Goal: Task Accomplishment & Management: Use online tool/utility

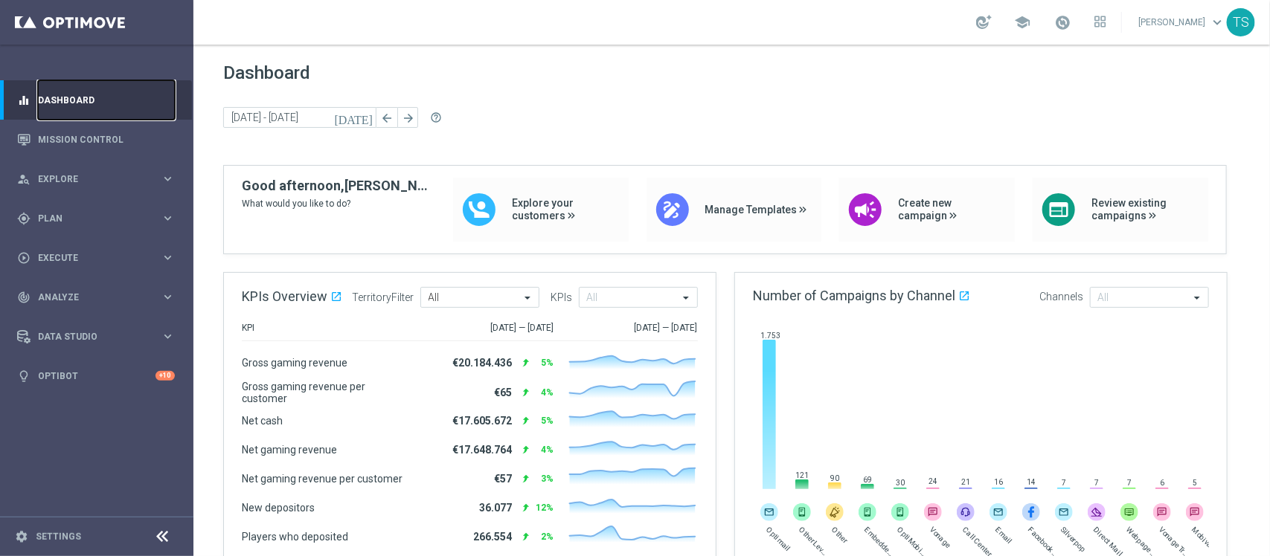
scroll to position [544, 0]
click at [150, 175] on span "Explore" at bounding box center [99, 179] width 123 height 9
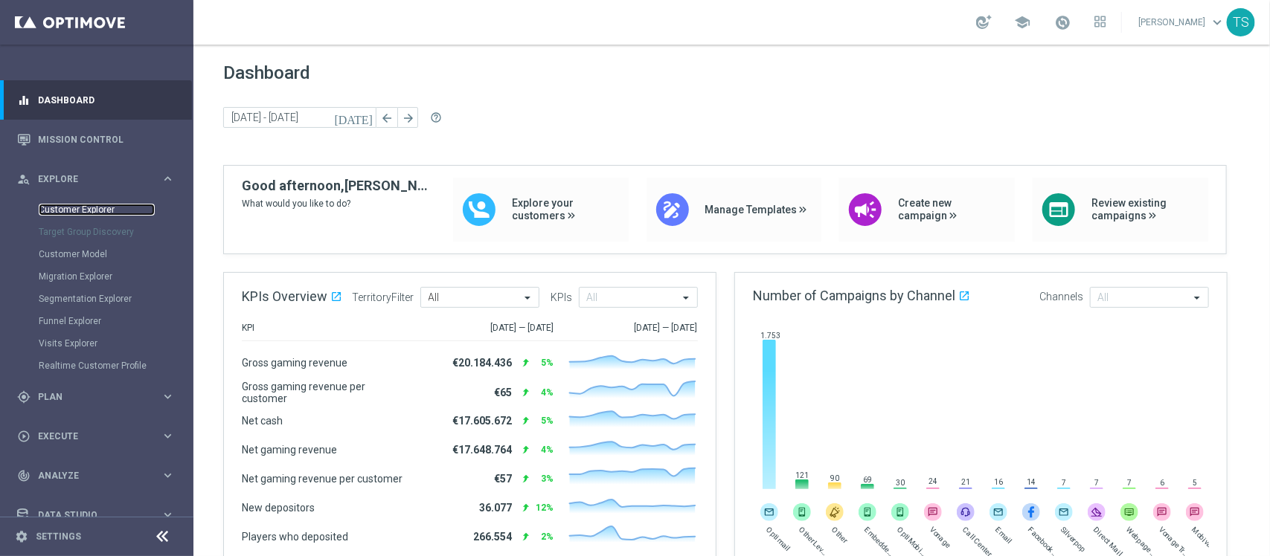
click at [115, 209] on link "Customer Explorer" at bounding box center [97, 210] width 116 height 12
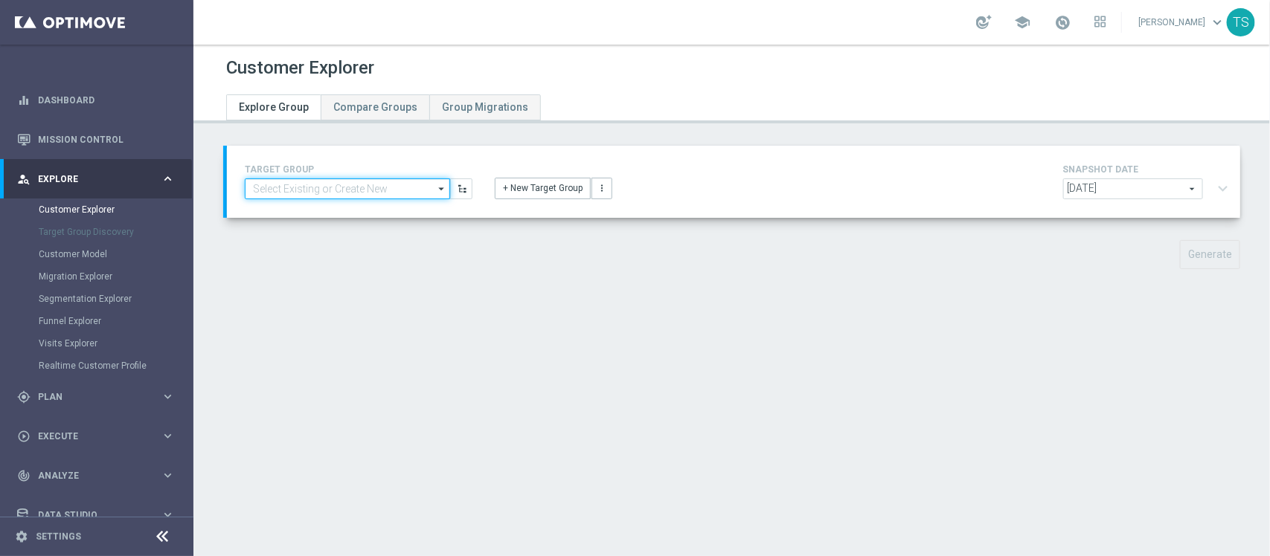
click at [399, 184] on input at bounding box center [347, 189] width 205 height 21
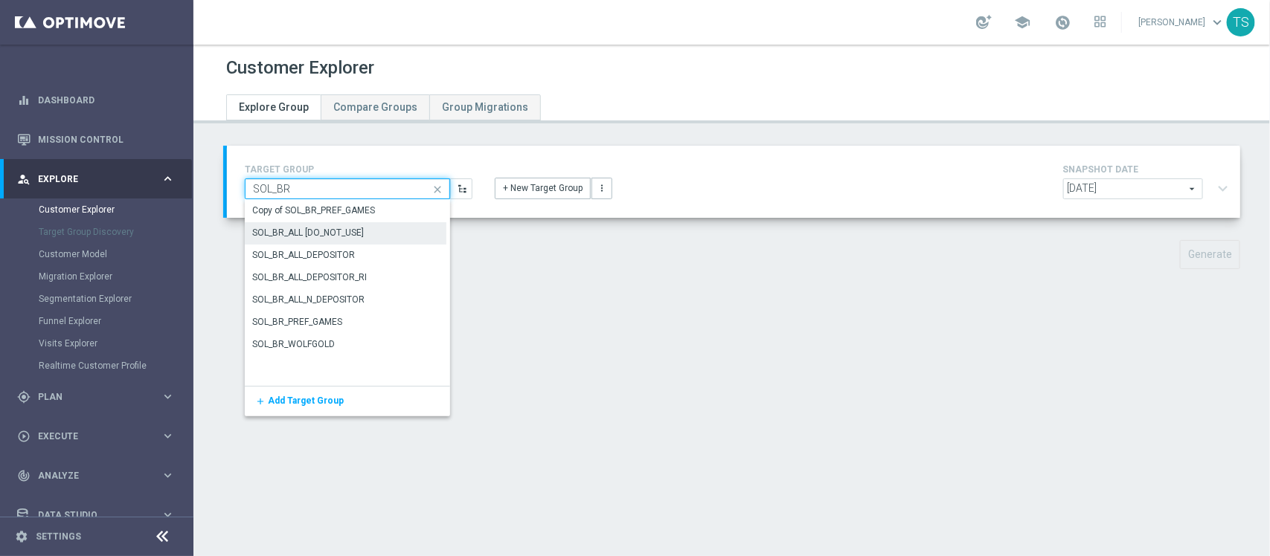
type input "SOL_BR"
click at [373, 229] on div "SOL_BR_ALL [DO_NOT_USE]" at bounding box center [346, 233] width 202 height 22
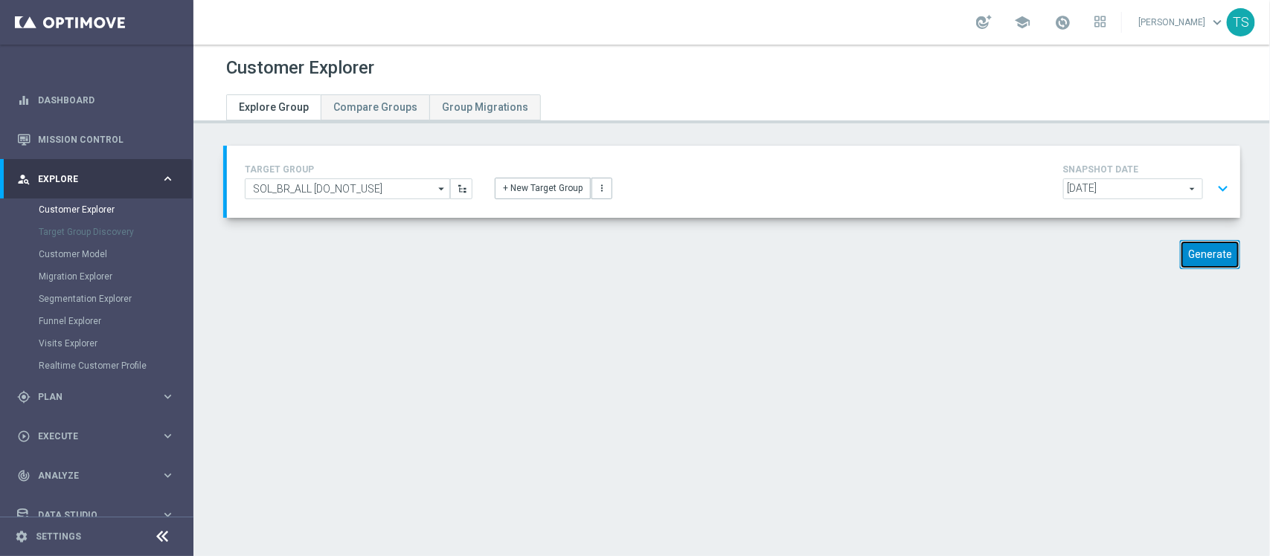
click at [1197, 265] on button "Generate" at bounding box center [1210, 254] width 60 height 29
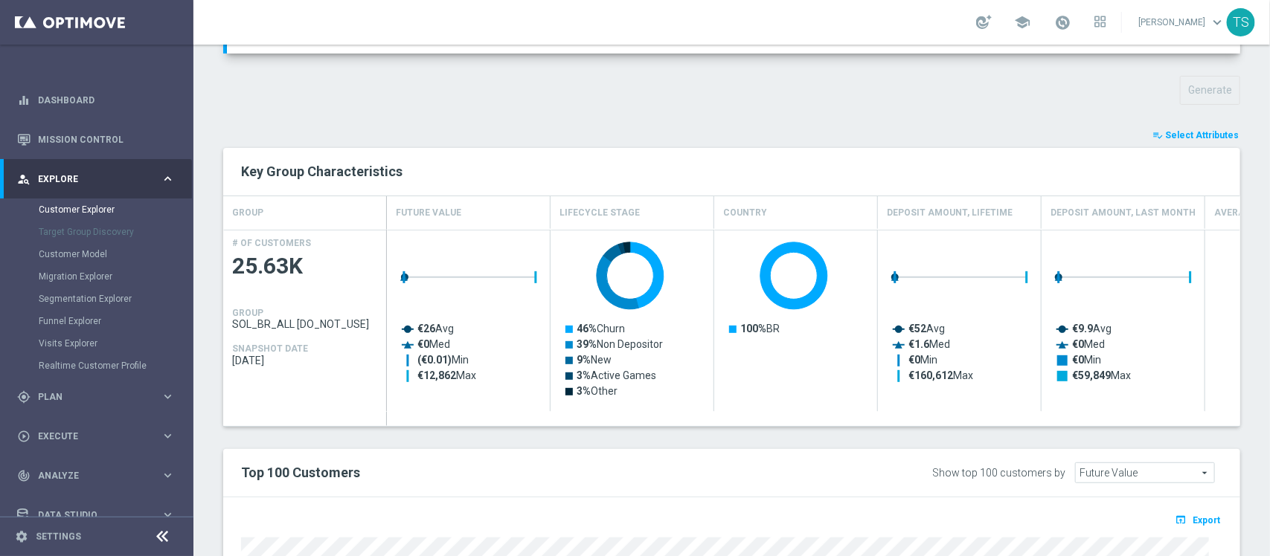
scroll to position [173, 0]
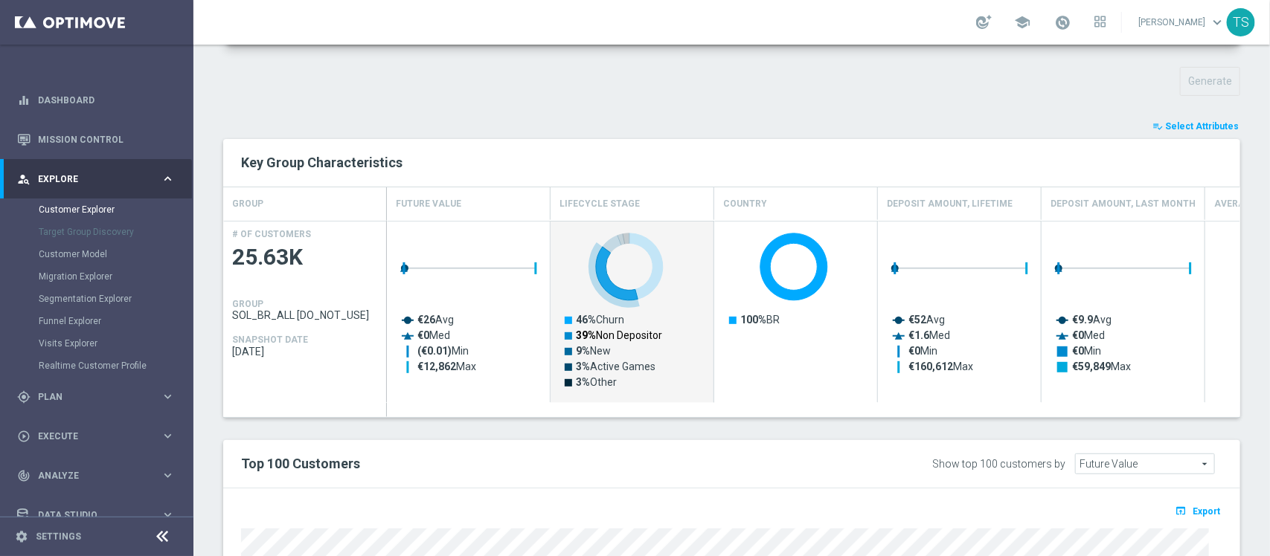
click at [621, 332] on text "39% Non Depositor" at bounding box center [619, 335] width 86 height 12
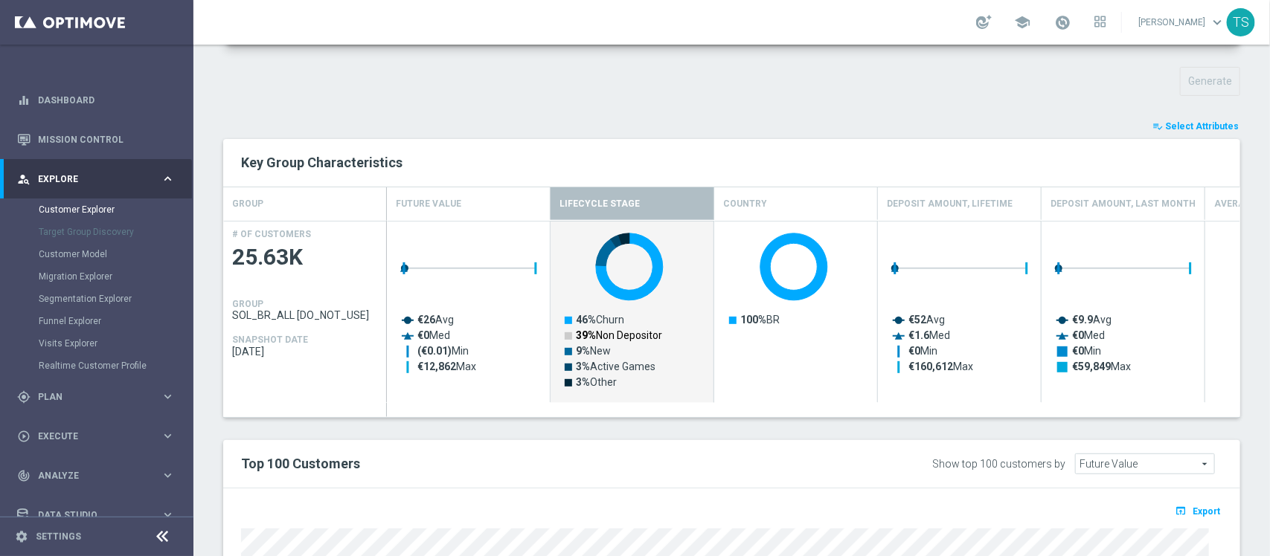
click at [646, 338] on text "39% Non Depositor" at bounding box center [619, 335] width 86 height 12
click at [608, 321] on text "46% Churn" at bounding box center [600, 320] width 48 height 12
click at [594, 351] on text "9% New" at bounding box center [593, 351] width 35 height 12
click at [593, 369] on text "3% Active Games" at bounding box center [616, 367] width 80 height 12
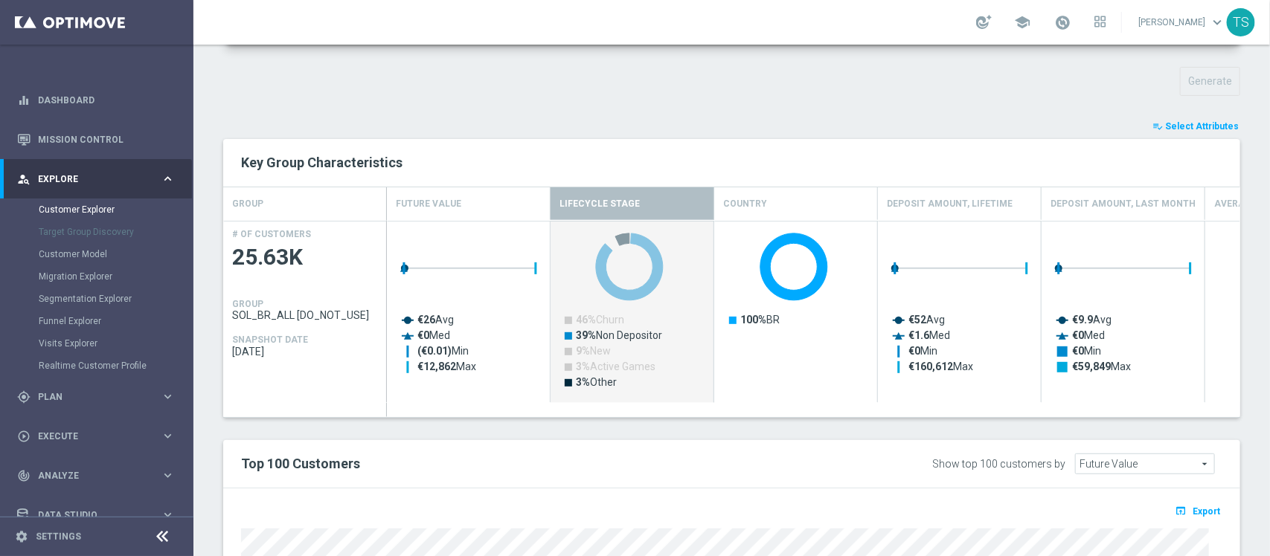
click at [593, 389] on rect "Press SPACE to deselect this row." at bounding box center [633, 320] width 149 height 190
click at [596, 381] on text "3% Other" at bounding box center [596, 382] width 41 height 12
click at [626, 337] on text "39% Non Depositor" at bounding box center [619, 335] width 86 height 12
click at [623, 336] on text "39% Non Depositor" at bounding box center [619, 335] width 86 height 12
click at [608, 328] on icon "Created with Highcharts 9.3.3 46% Churn 39% Non Depositor 9% New 3% Active Game…" at bounding box center [633, 320] width 149 height 190
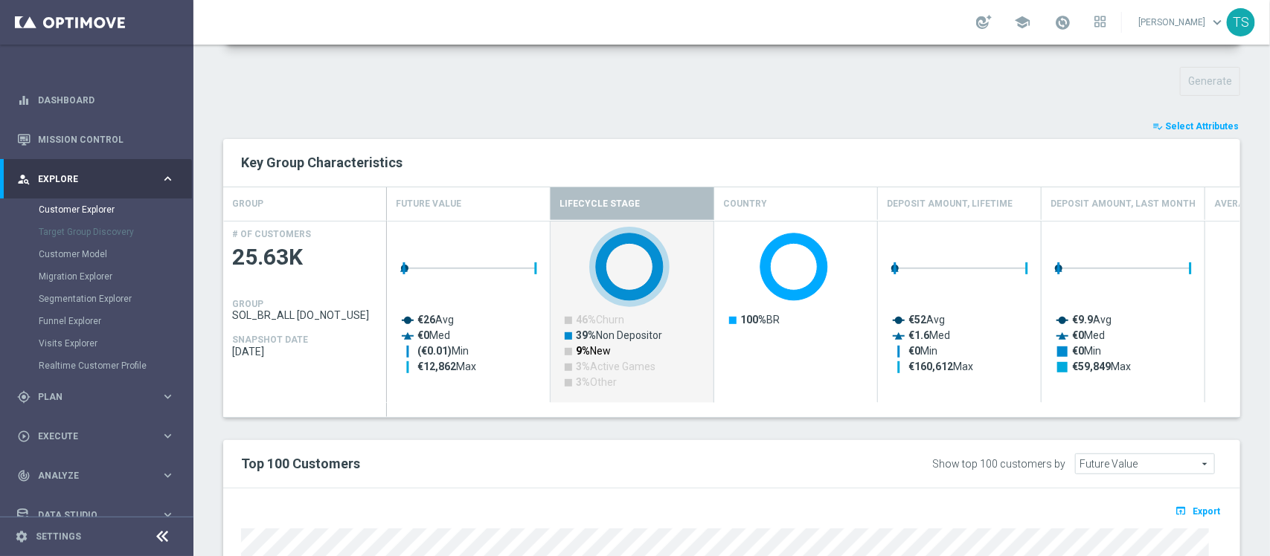
click at [605, 352] on text "9% New" at bounding box center [593, 351] width 35 height 12
click at [596, 376] on g "46% Churn 39% Non Depositor 9% New 3% Active Games 3% Other" at bounding box center [613, 351] width 97 height 74
click at [594, 382] on text "3% Other" at bounding box center [596, 382] width 41 height 12
click at [595, 324] on text "46% Churn" at bounding box center [600, 320] width 48 height 12
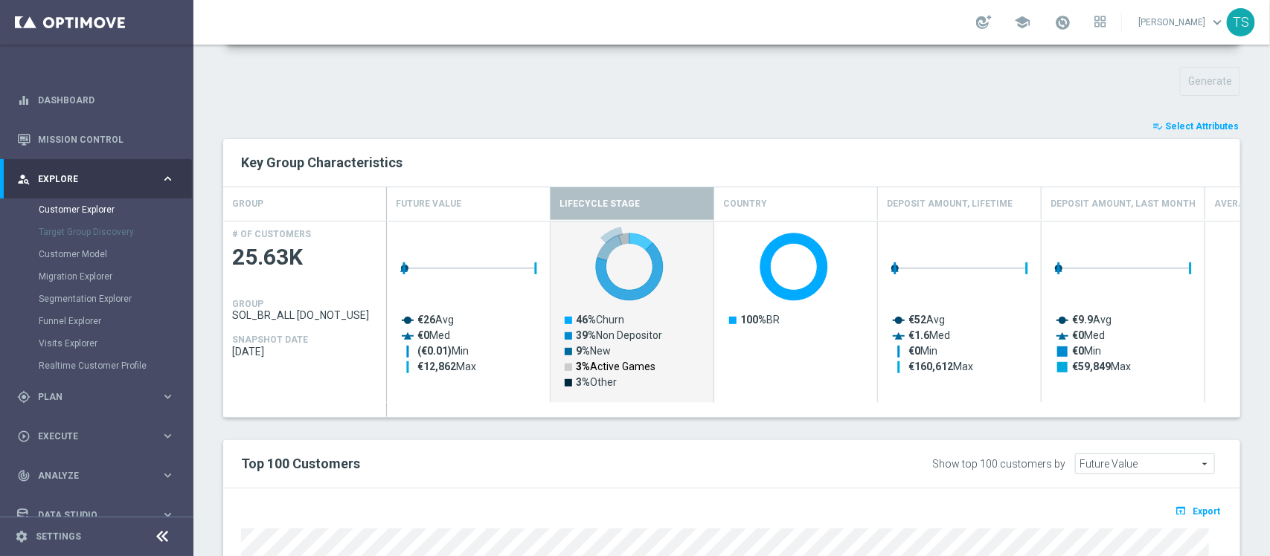
click at [593, 365] on text "3% Active Games" at bounding box center [616, 367] width 80 height 12
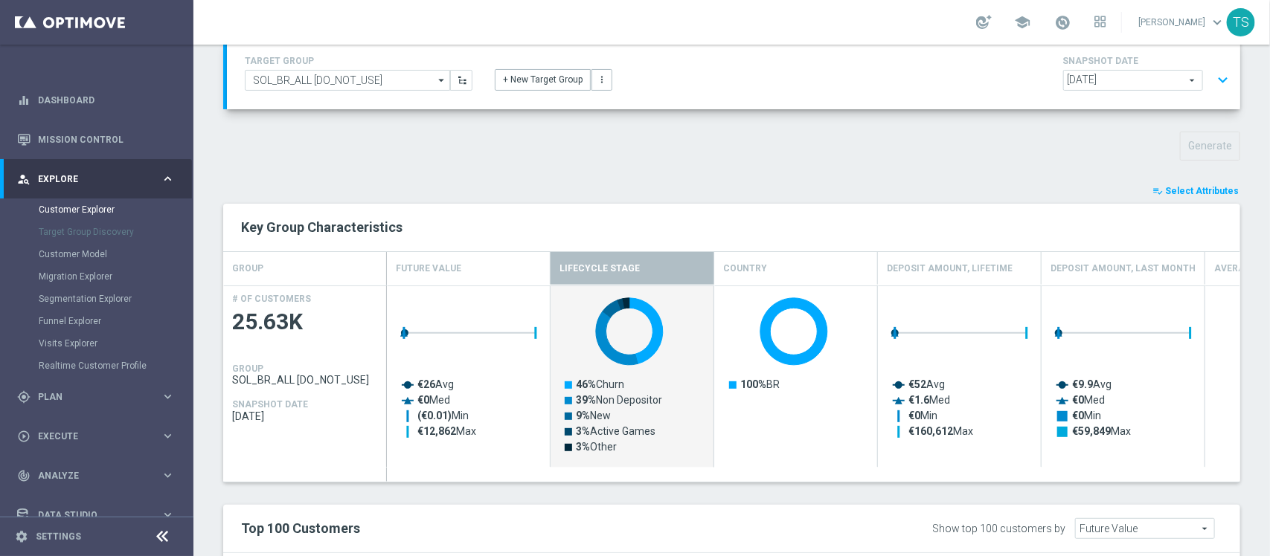
scroll to position [112, 0]
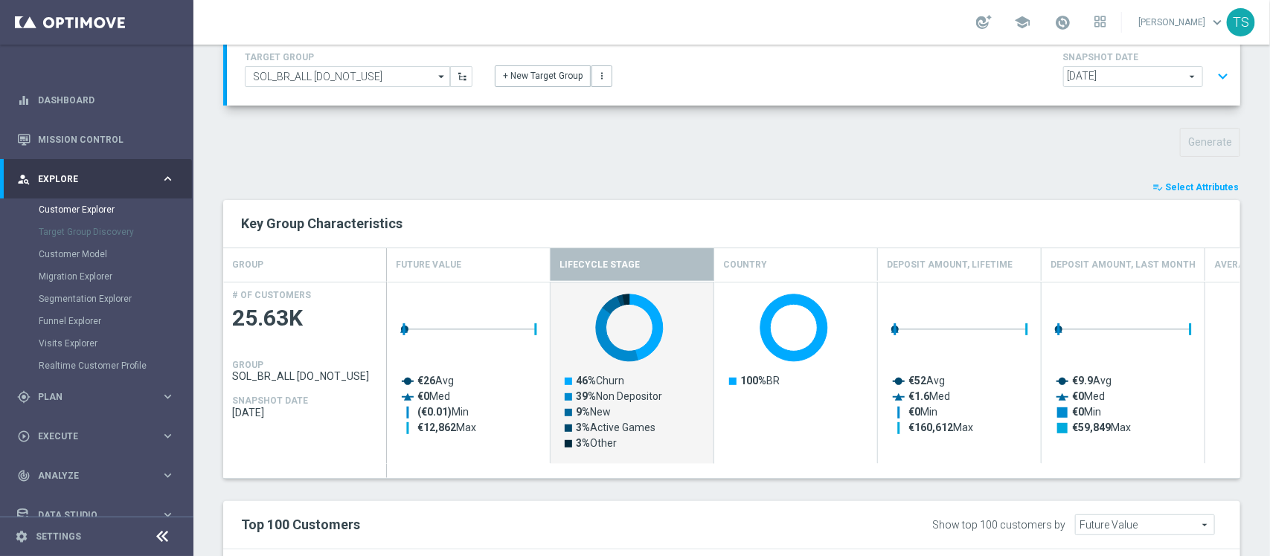
drag, startPoint x: 1213, startPoint y: 180, endPoint x: 1211, endPoint y: 187, distance: 7.8
click at [1212, 180] on button "playlist_add_check Select Attributes" at bounding box center [1195, 187] width 89 height 16
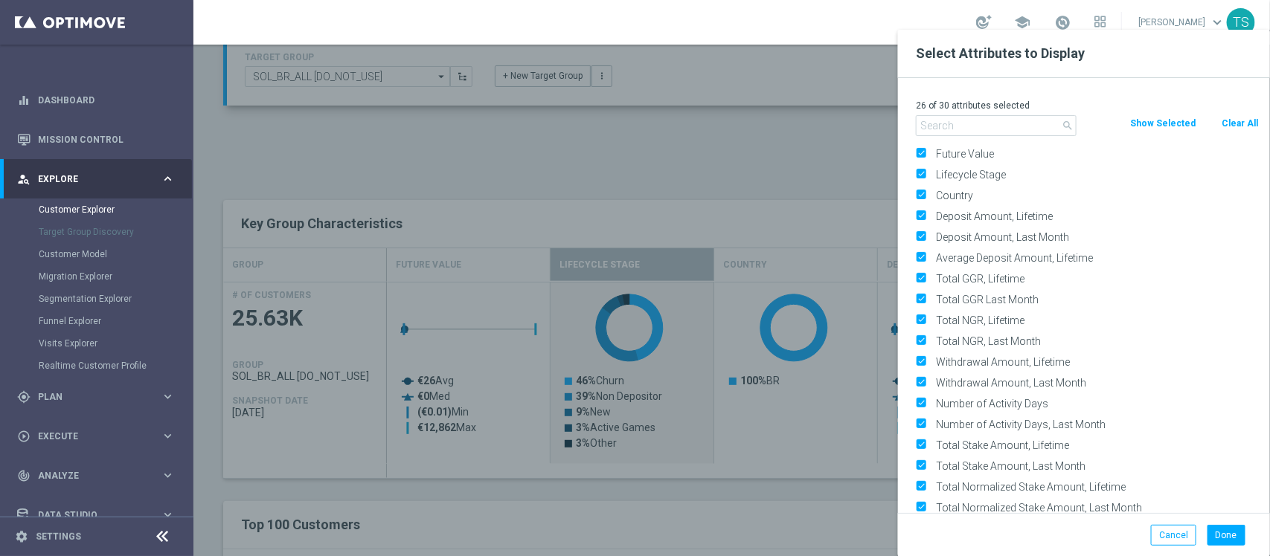
scroll to position [0, 0]
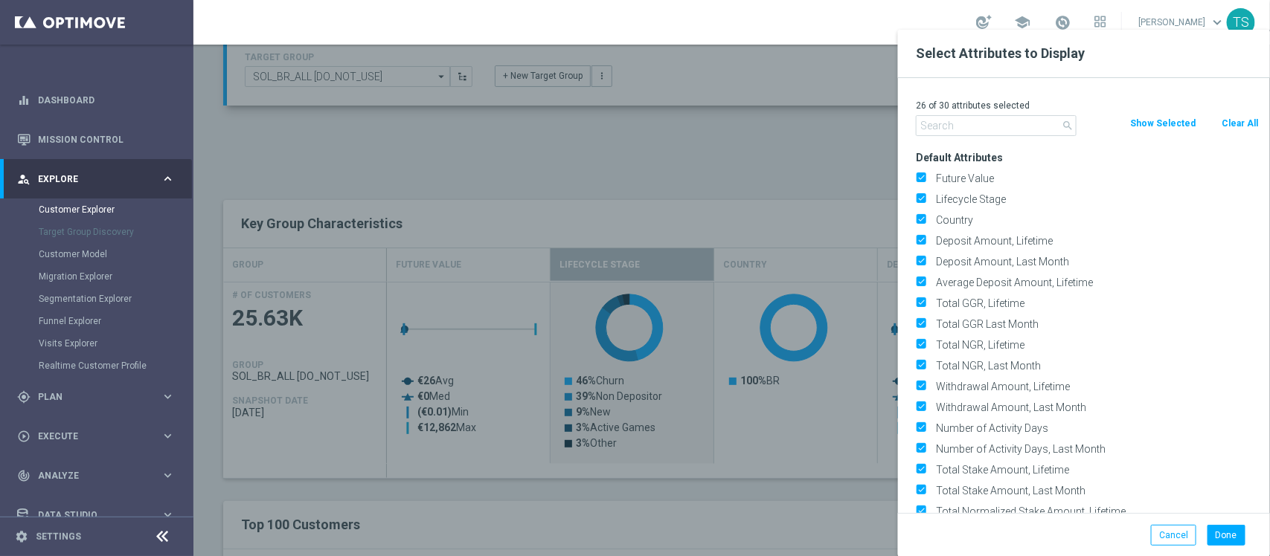
click at [761, 145] on div at bounding box center [828, 308] width 1270 height 556
click at [764, 145] on div at bounding box center [828, 308] width 1270 height 556
click at [765, 145] on div at bounding box center [828, 308] width 1270 height 556
click at [1169, 530] on button "Cancel" at bounding box center [1173, 535] width 45 height 21
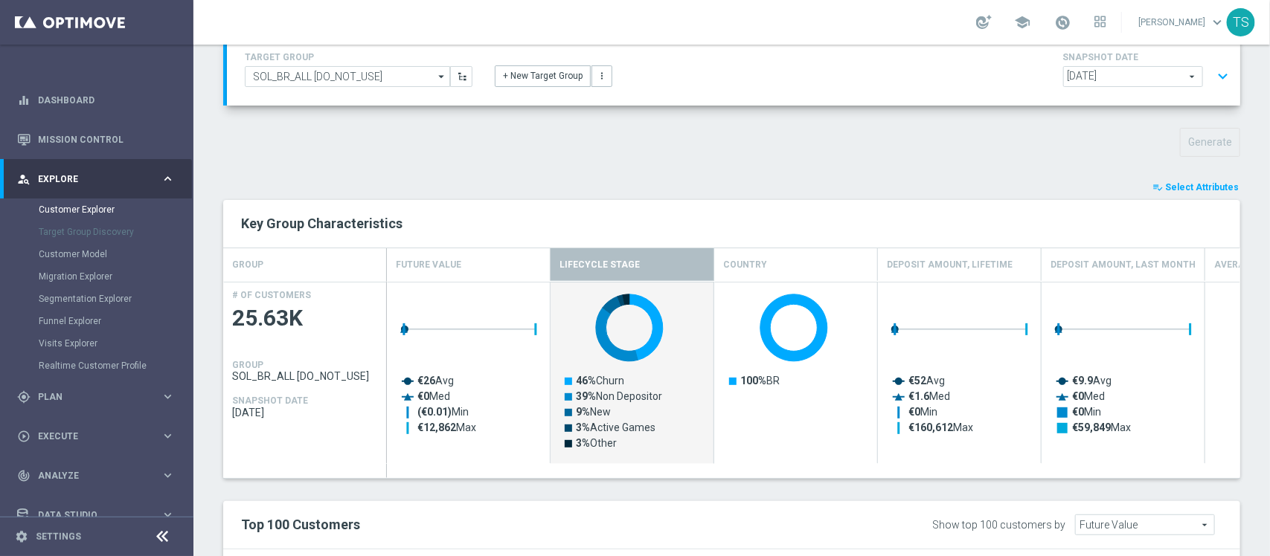
click at [1184, 184] on span "Select Attributes" at bounding box center [1202, 187] width 74 height 10
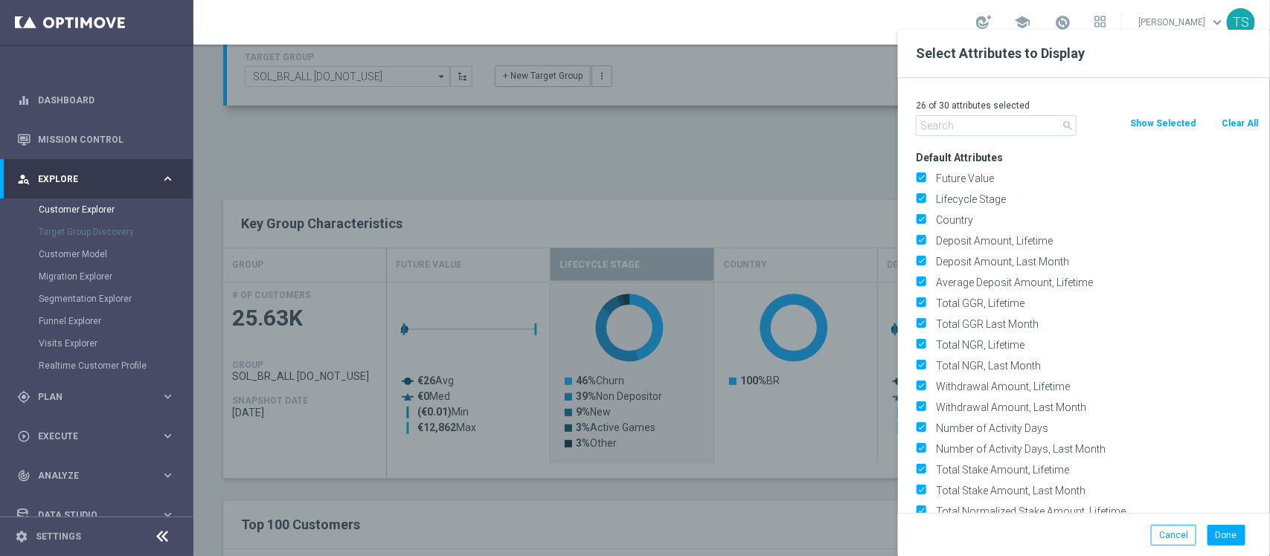
click at [1228, 124] on button "Clear All" at bounding box center [1239, 123] width 39 height 16
checkbox input "false"
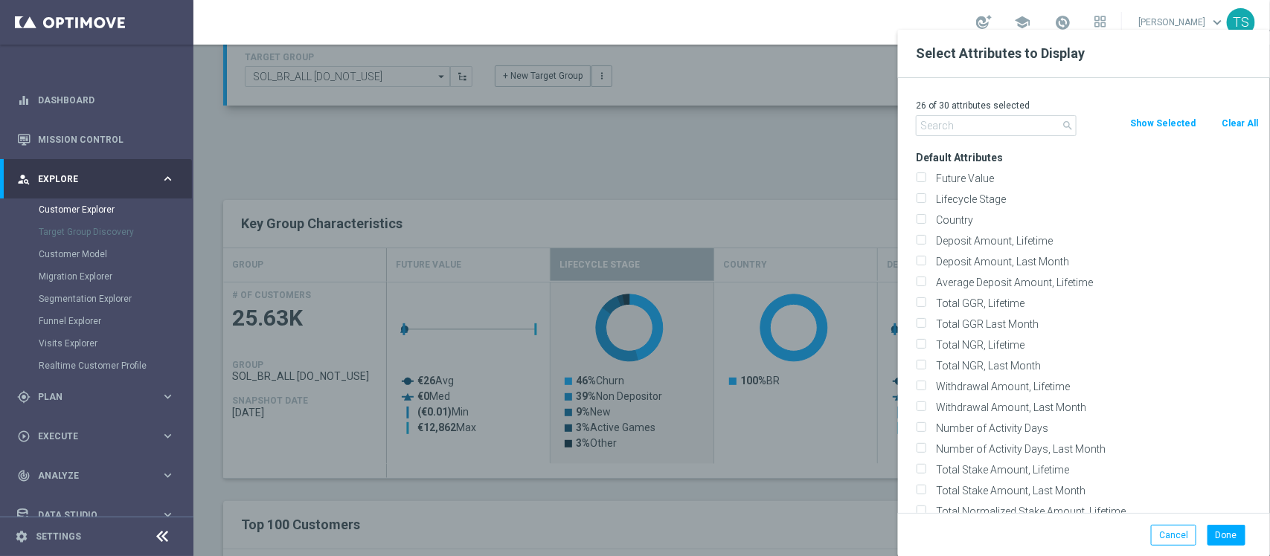
checkbox input "false"
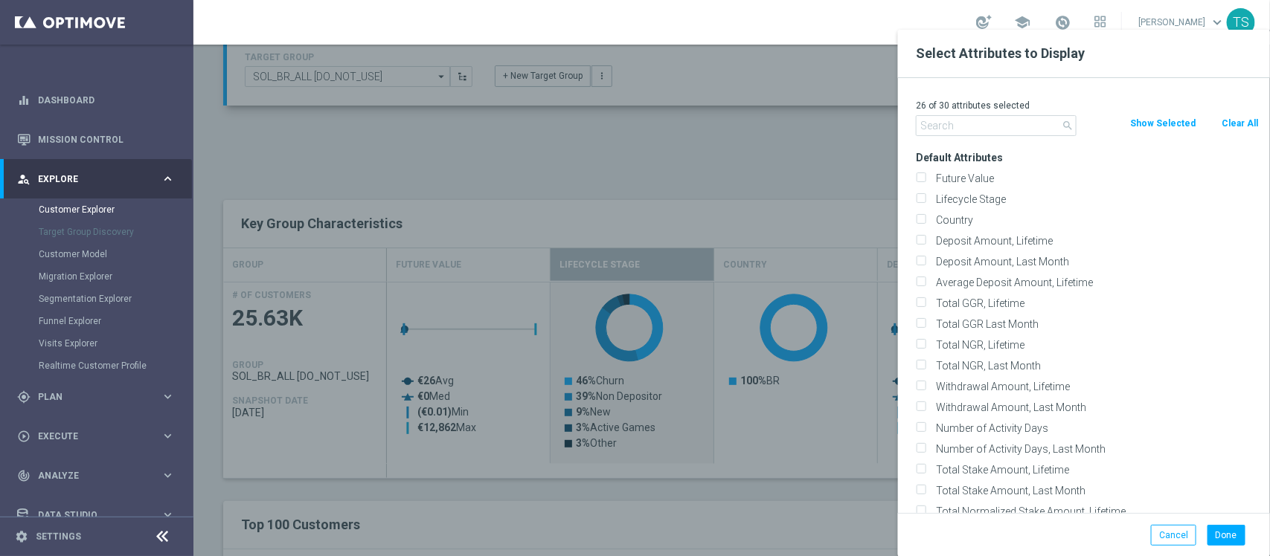
checkbox input "false"
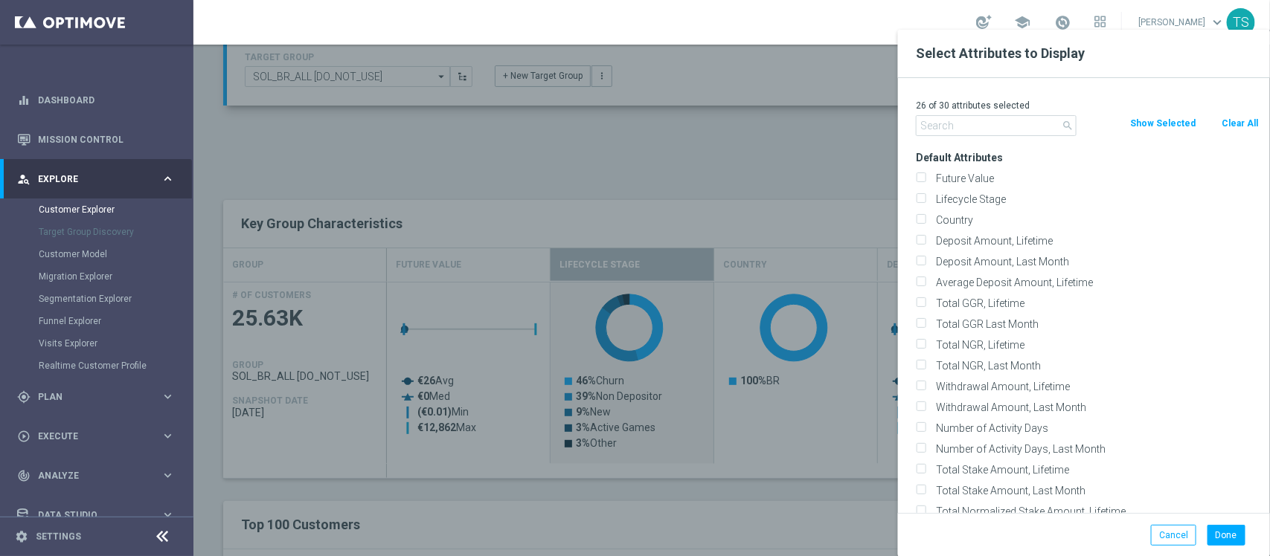
checkbox input "false"
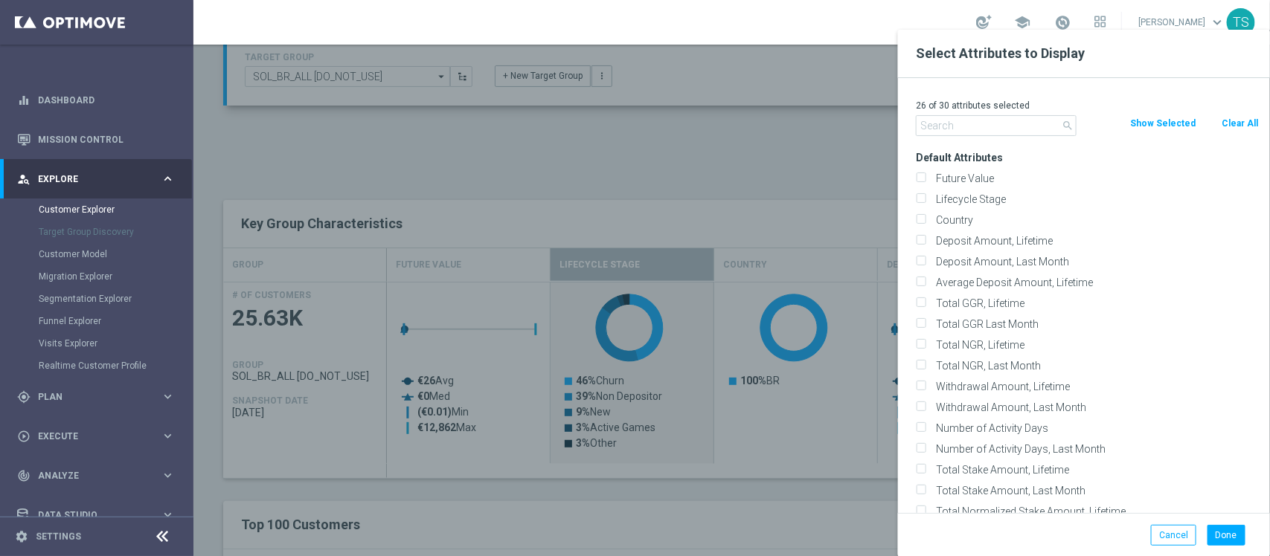
checkbox input "false"
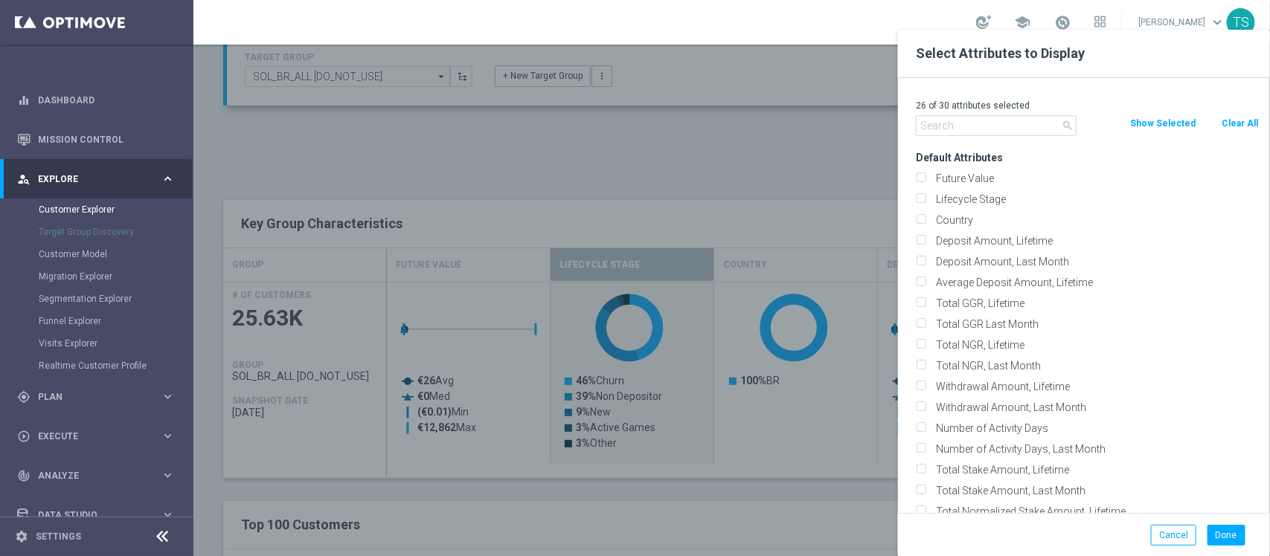
checkbox input "false"
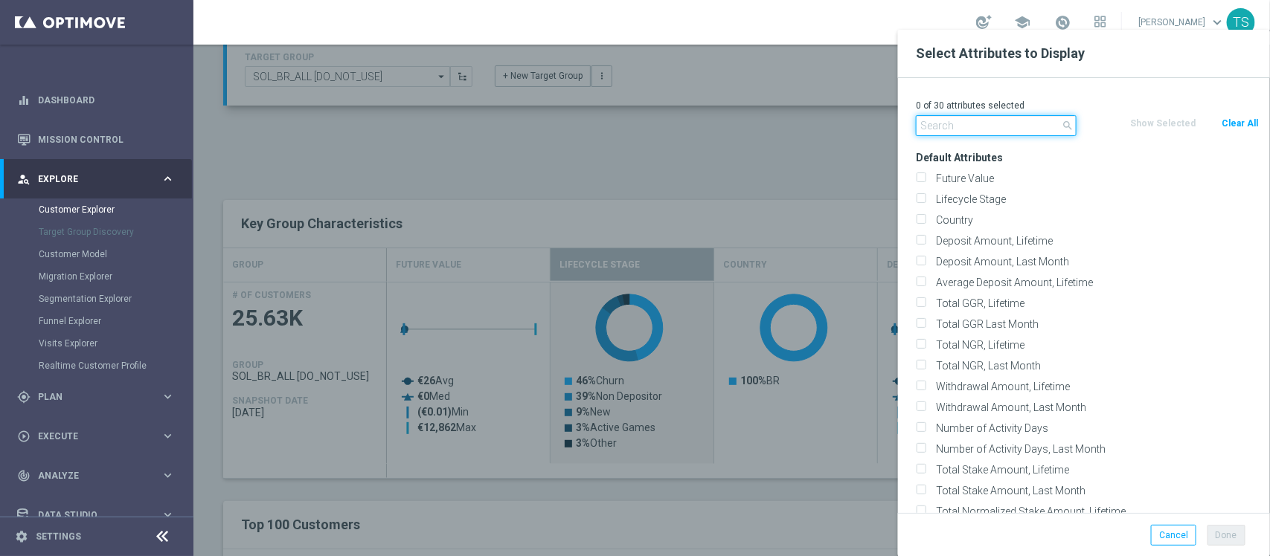
click at [1036, 119] on input "text" at bounding box center [996, 125] width 161 height 21
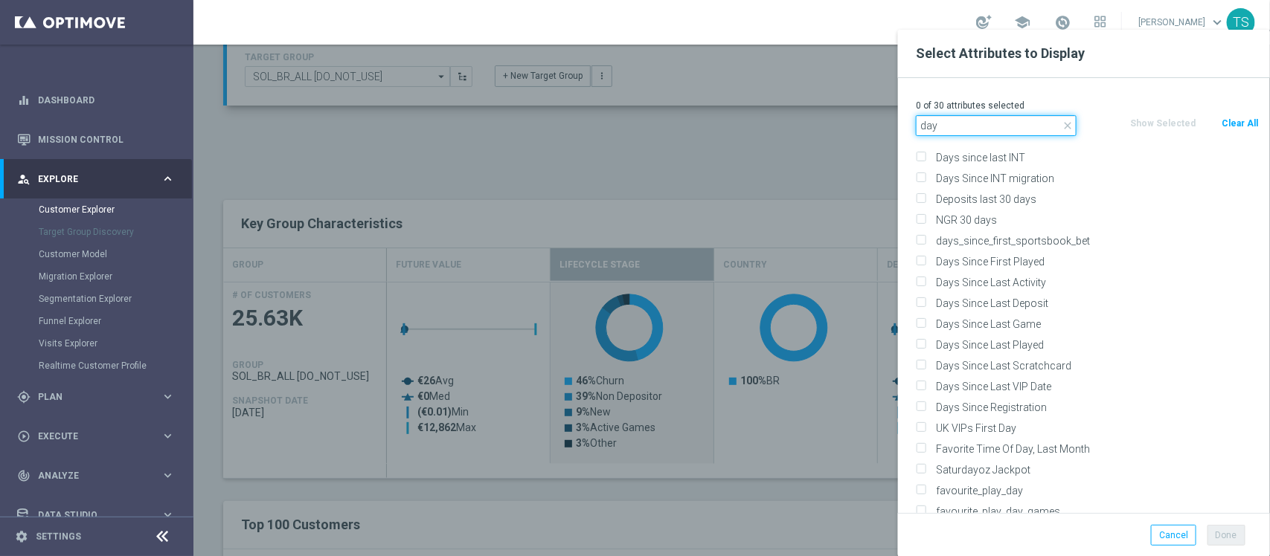
scroll to position [926, 0]
type input "day"
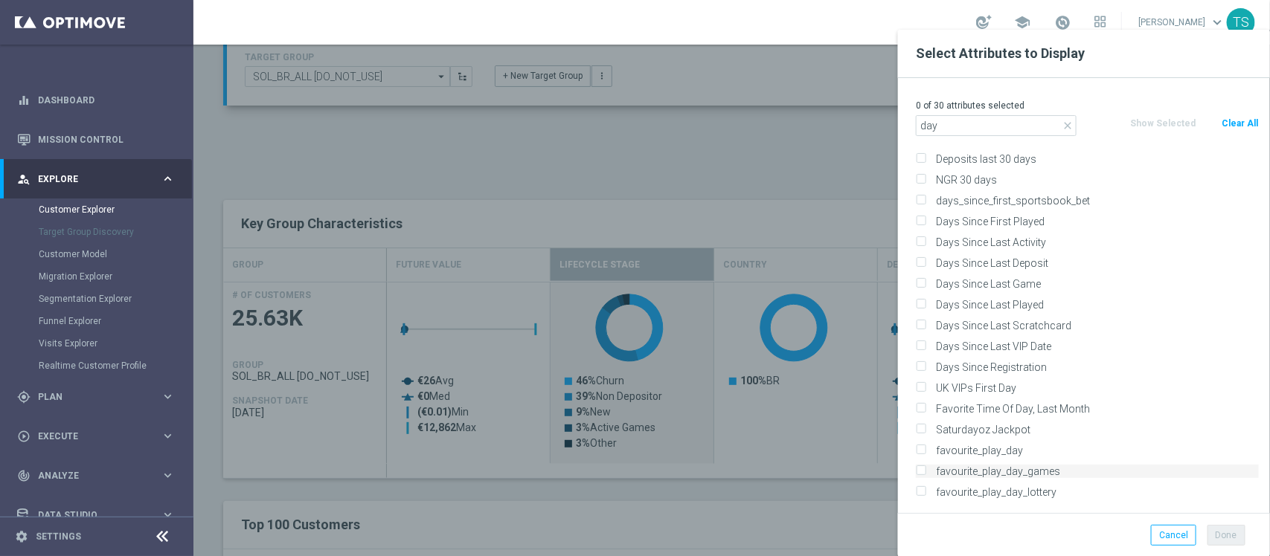
click at [980, 470] on label "favourite_play_day_games" at bounding box center [1094, 471] width 328 height 13
click at [925, 470] on input "favourite_play_day_games" at bounding box center [921, 474] width 10 height 10
checkbox input "true"
click at [1002, 451] on label "favourite_play_day" at bounding box center [1094, 450] width 328 height 13
drag, startPoint x: 1006, startPoint y: 474, endPoint x: 1020, endPoint y: 477, distance: 15.3
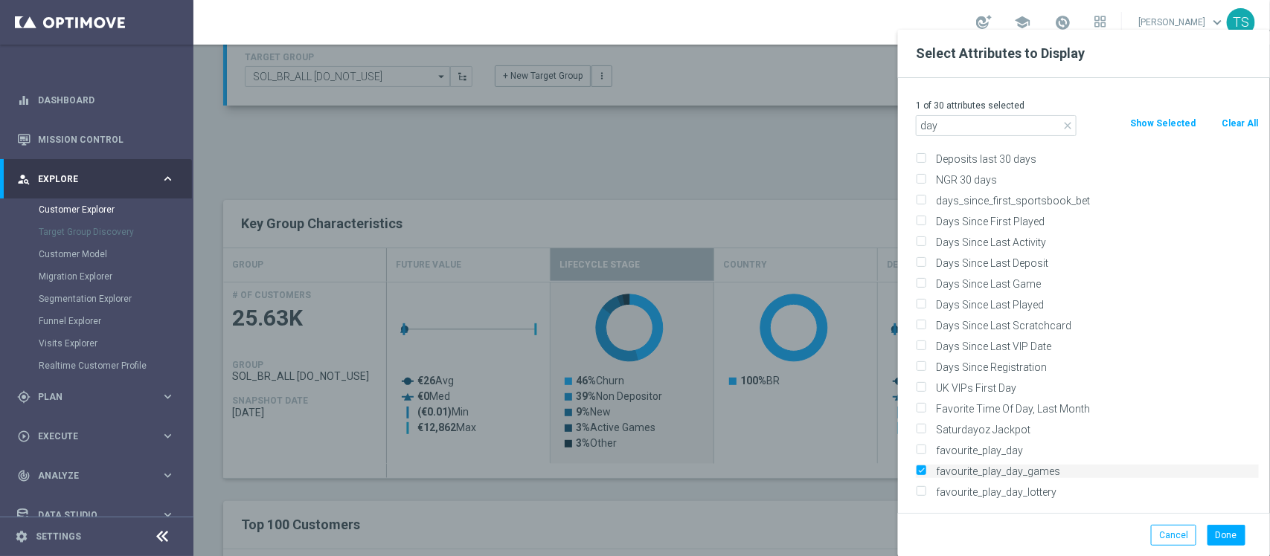
click at [1006, 474] on label "favourite_play_day_games" at bounding box center [1094, 471] width 328 height 13
click at [920, 457] on input "favourite_play_day" at bounding box center [921, 453] width 10 height 10
checkbox input "true"
click at [930, 467] on label "favourite_play_day_games" at bounding box center [1094, 471] width 328 height 13
click at [917, 469] on input "favourite_play_day_games" at bounding box center [921, 474] width 10 height 10
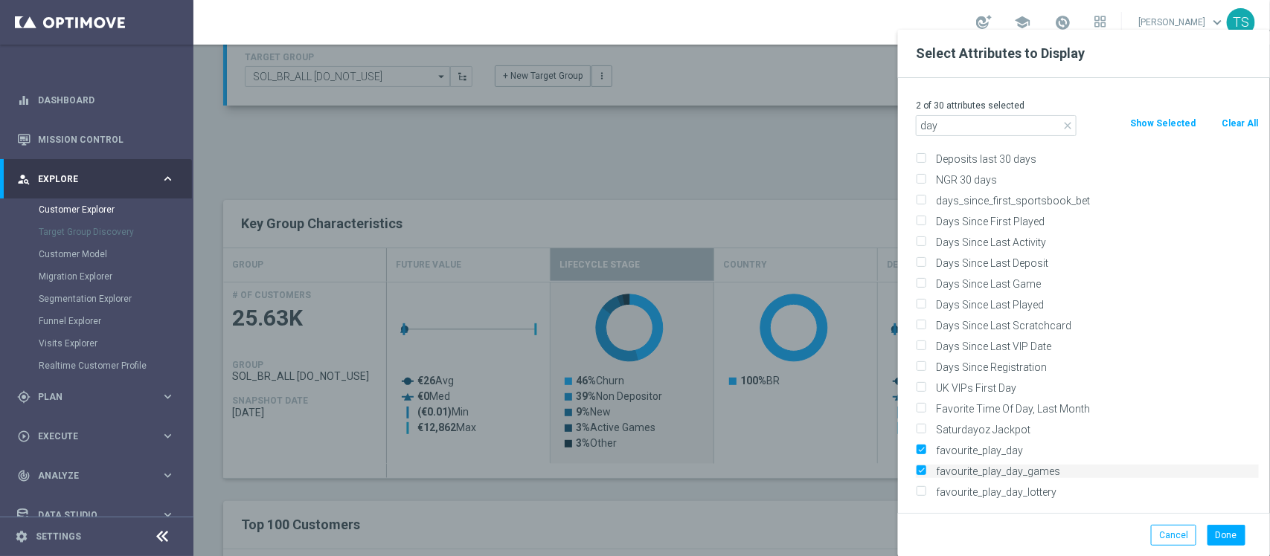
checkbox input "false"
click at [1221, 537] on button "Done" at bounding box center [1226, 535] width 38 height 21
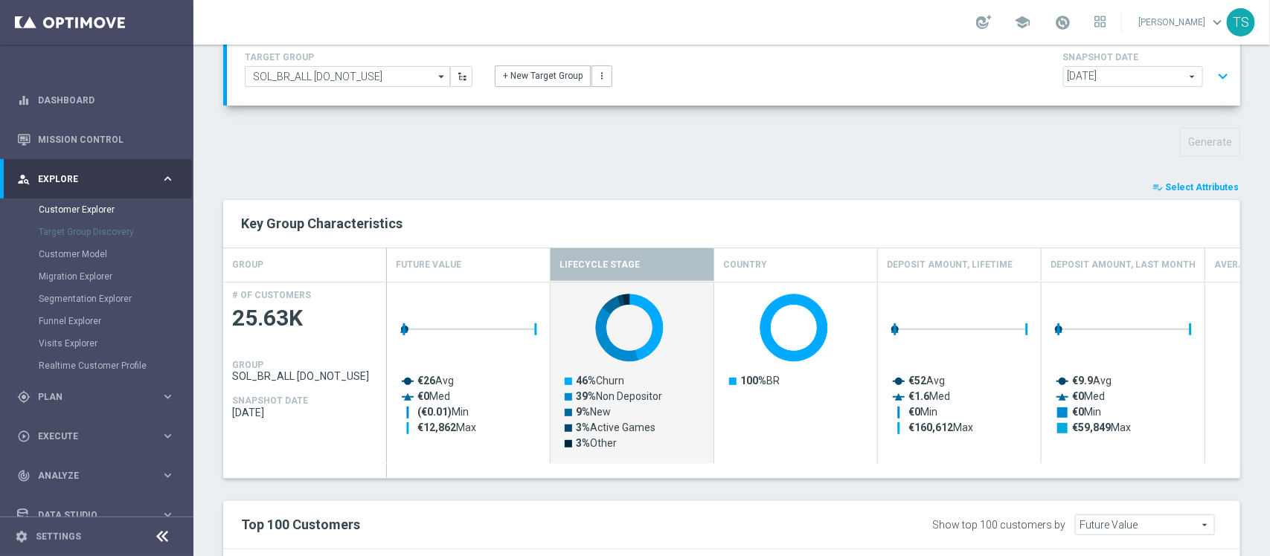
type input "Search"
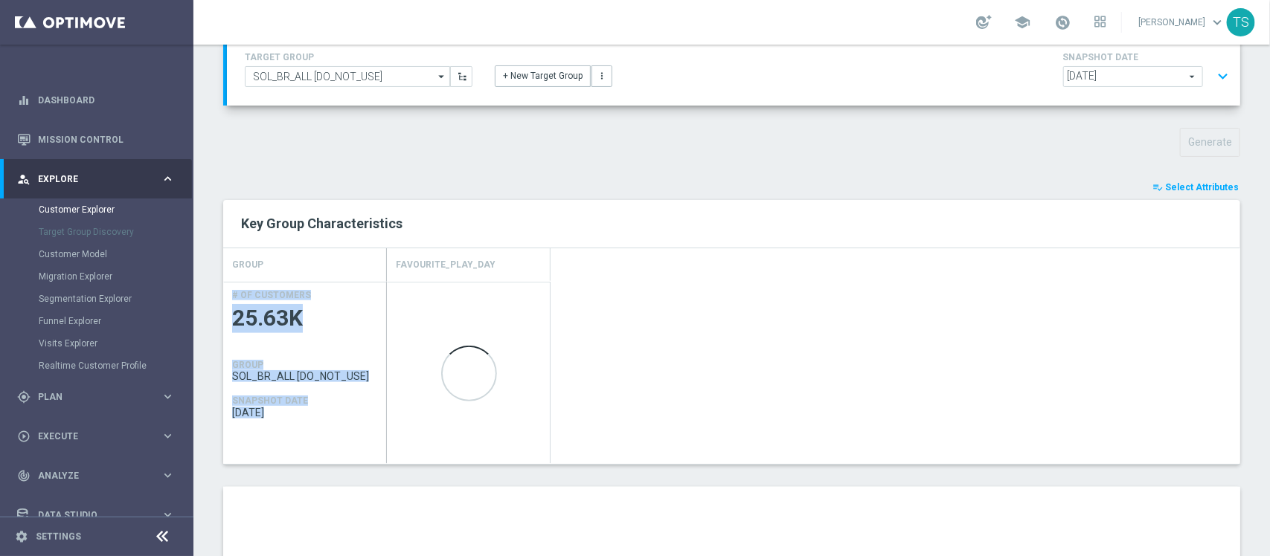
drag, startPoint x: 1250, startPoint y: 223, endPoint x: 1253, endPoint y: 309, distance: 86.3
click at [1253, 309] on div "TARGET GROUP SOL_BR_ALL [DO_NOT_USE] SOL_BR_ALL [DO_NOT_USE] arrow_drop_down Sh…" at bounding box center [731, 476] width 1076 height 887
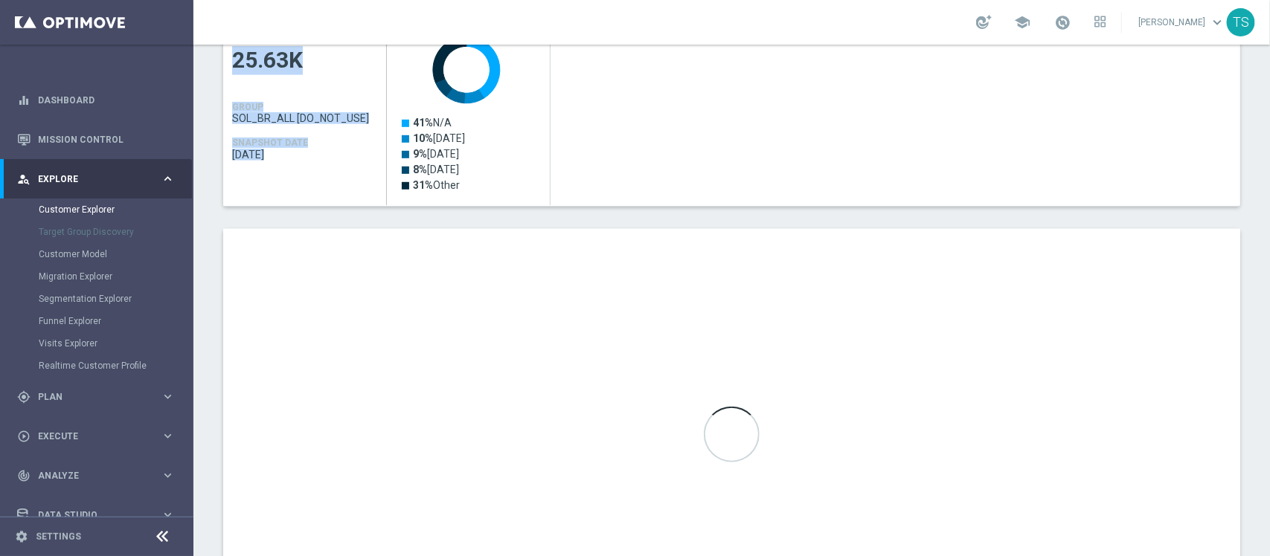
scroll to position [367, 0]
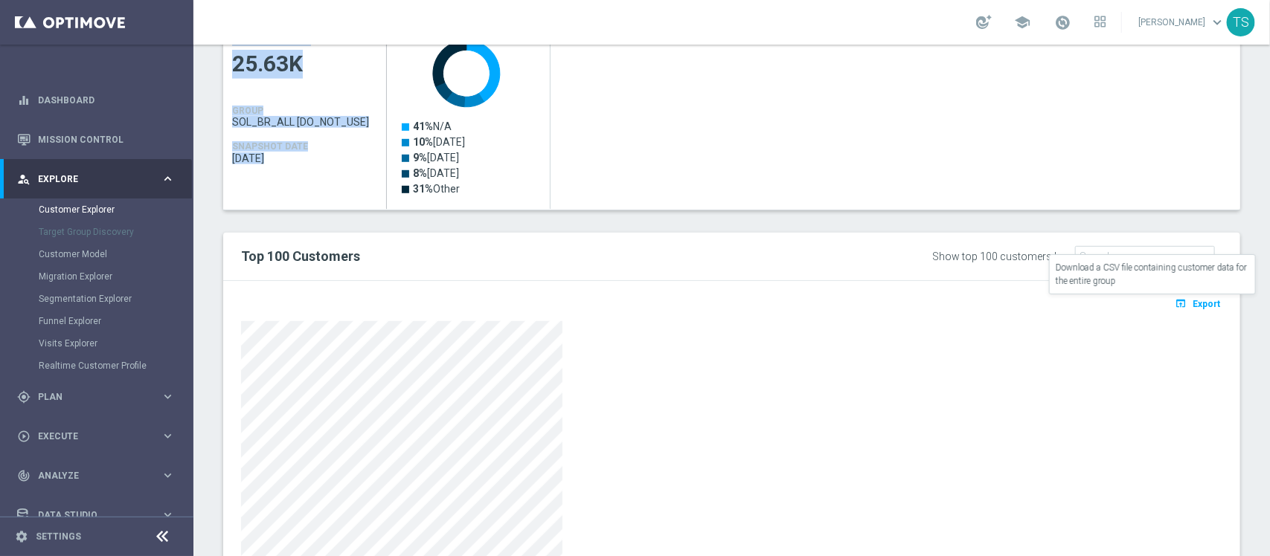
click at [1192, 303] on span "Export" at bounding box center [1206, 304] width 28 height 10
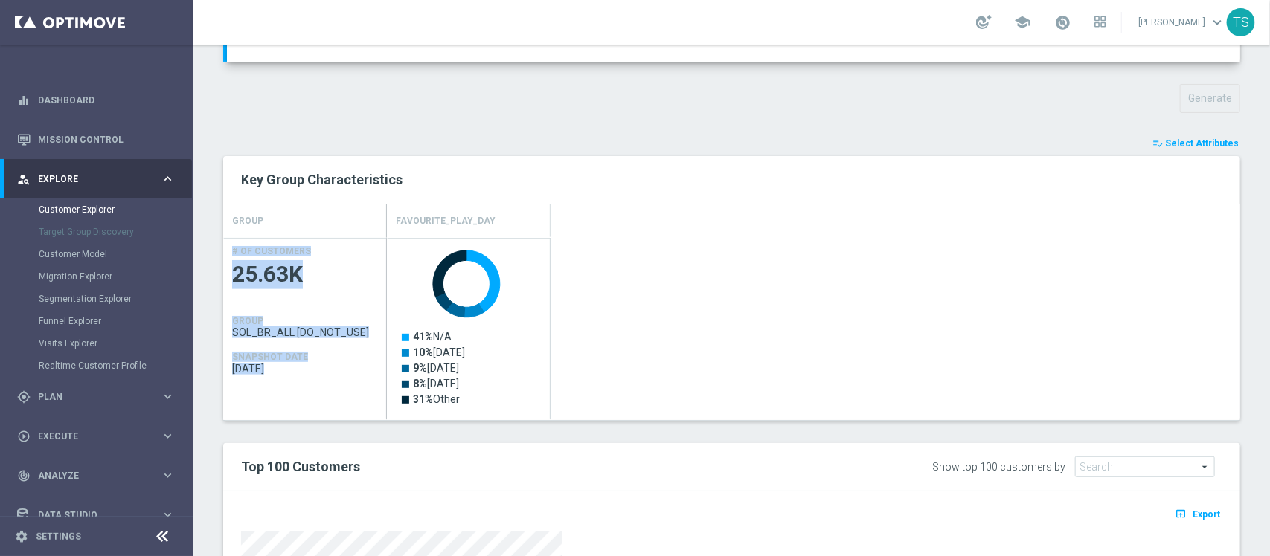
scroll to position [147, 0]
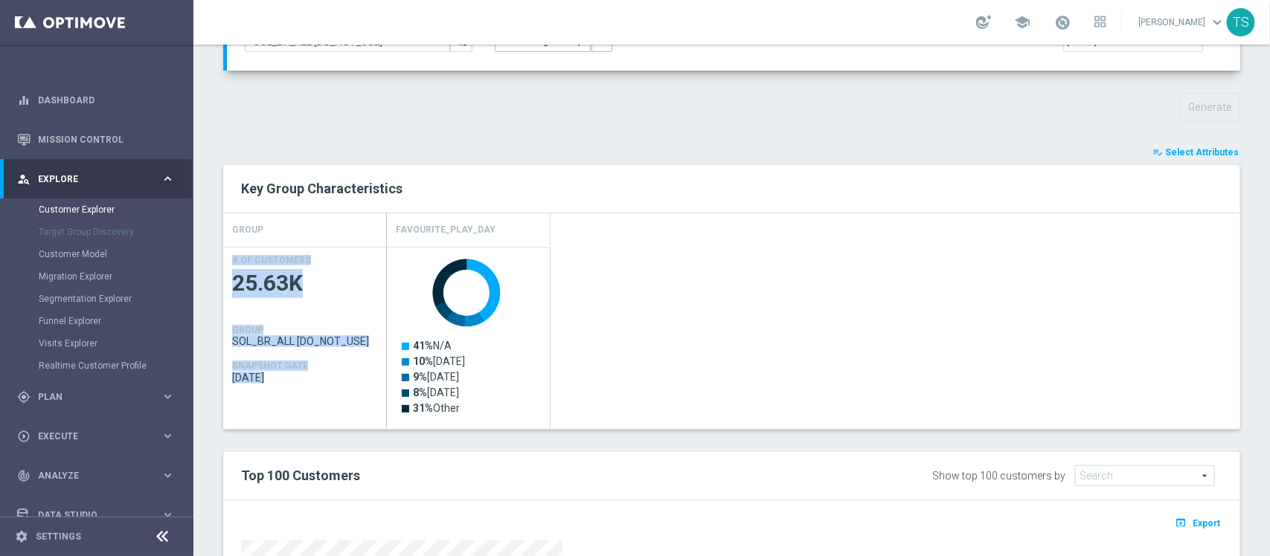
click at [1191, 158] on button "playlist_add_check Select Attributes" at bounding box center [1195, 152] width 89 height 16
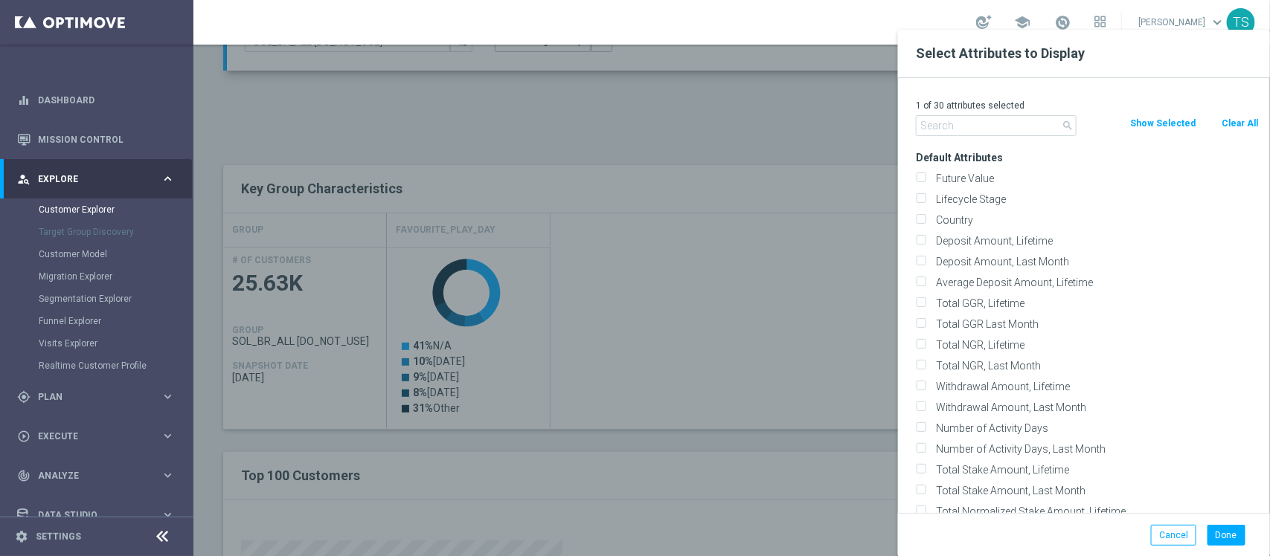
click at [467, 218] on div at bounding box center [828, 308] width 1270 height 556
click at [961, 123] on input "text" at bounding box center [996, 125] width 161 height 21
paste input "first_vertical_preference"
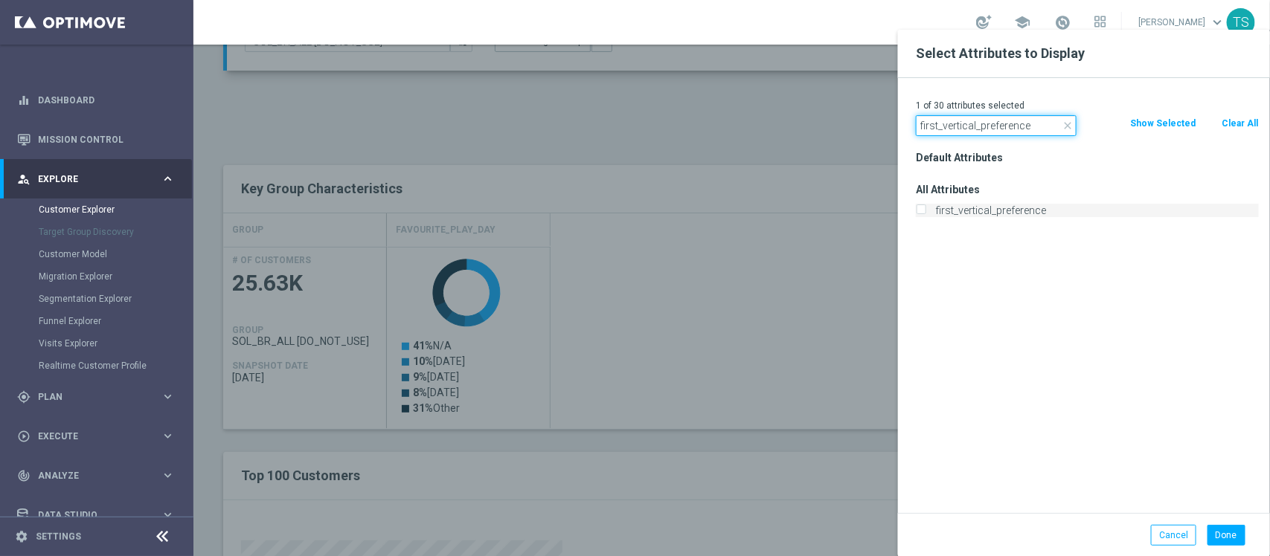
type input "first_vertical_preference"
click at [956, 214] on label "first_vertical_preference" at bounding box center [1094, 210] width 328 height 13
click at [925, 214] on input "first_vertical_preference" at bounding box center [921, 213] width 10 height 10
click at [1235, 128] on button "Clear All" at bounding box center [1239, 123] width 39 height 16
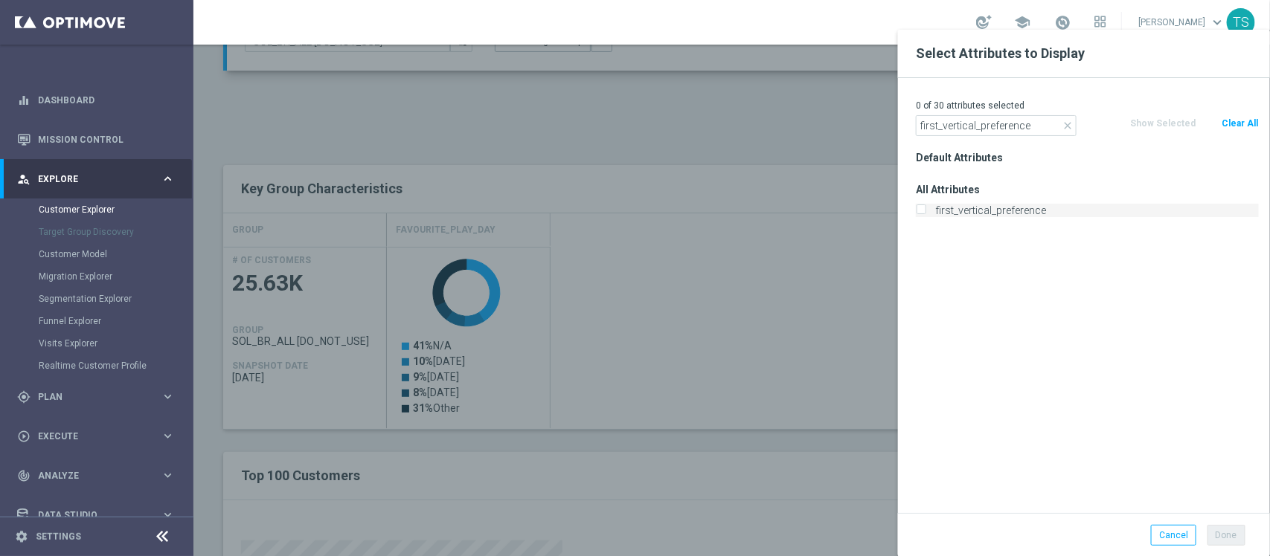
click at [1015, 210] on label "first_vertical_preference" at bounding box center [1094, 210] width 328 height 13
click at [925, 210] on input "first_vertical_preference" at bounding box center [921, 213] width 10 height 10
checkbox input "true"
click at [1142, 126] on button "Show Selected" at bounding box center [1162, 123] width 68 height 16
click at [1231, 533] on button "Done" at bounding box center [1226, 535] width 38 height 21
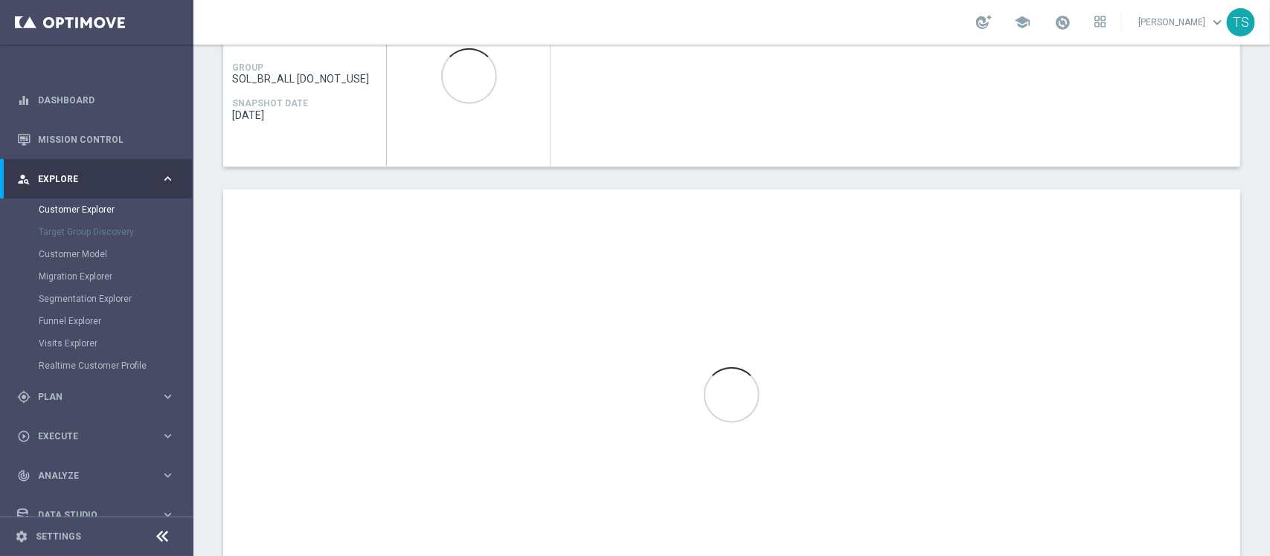
scroll to position [440, 0]
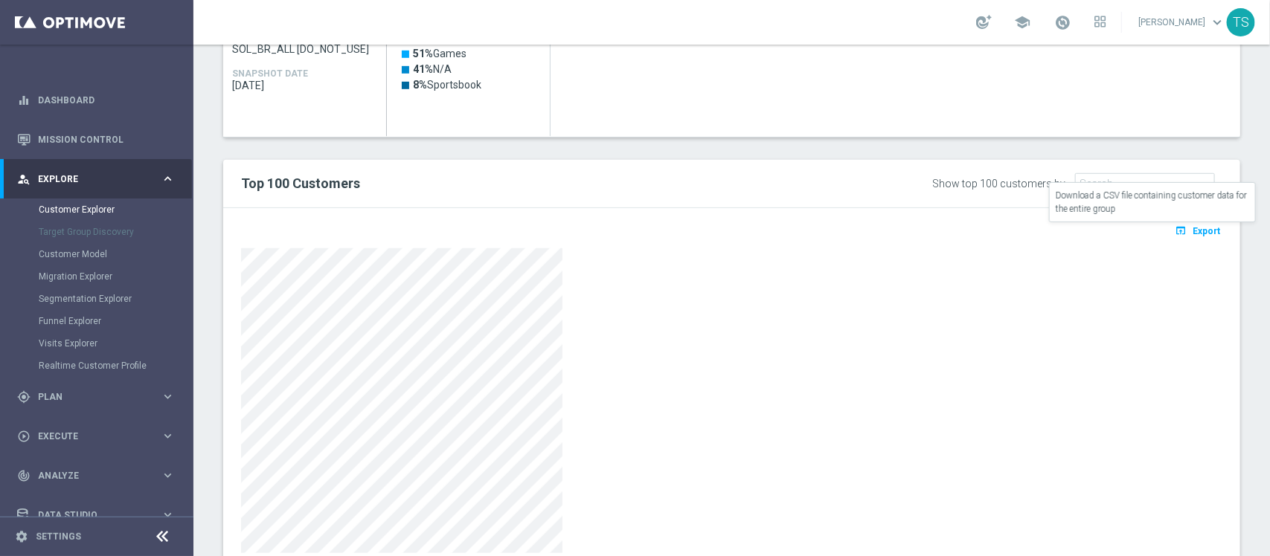
click at [1177, 228] on icon "open_in_browser" at bounding box center [1182, 231] width 16 height 12
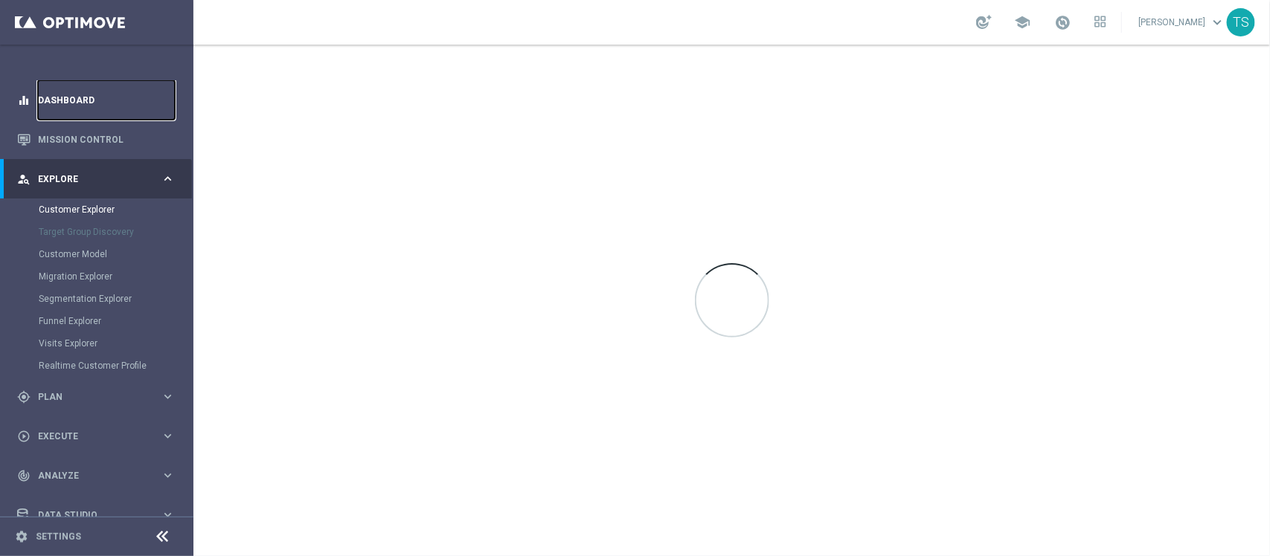
click at [71, 110] on link "Dashboard" at bounding box center [106, 99] width 137 height 39
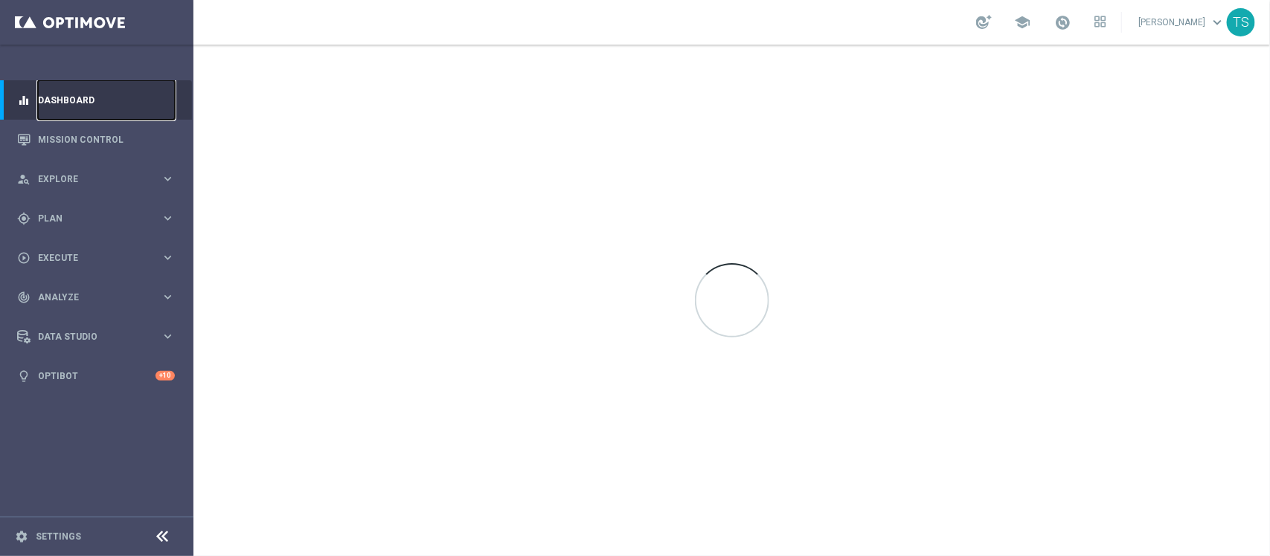
click at [71, 109] on link "Dashboard" at bounding box center [106, 99] width 137 height 39
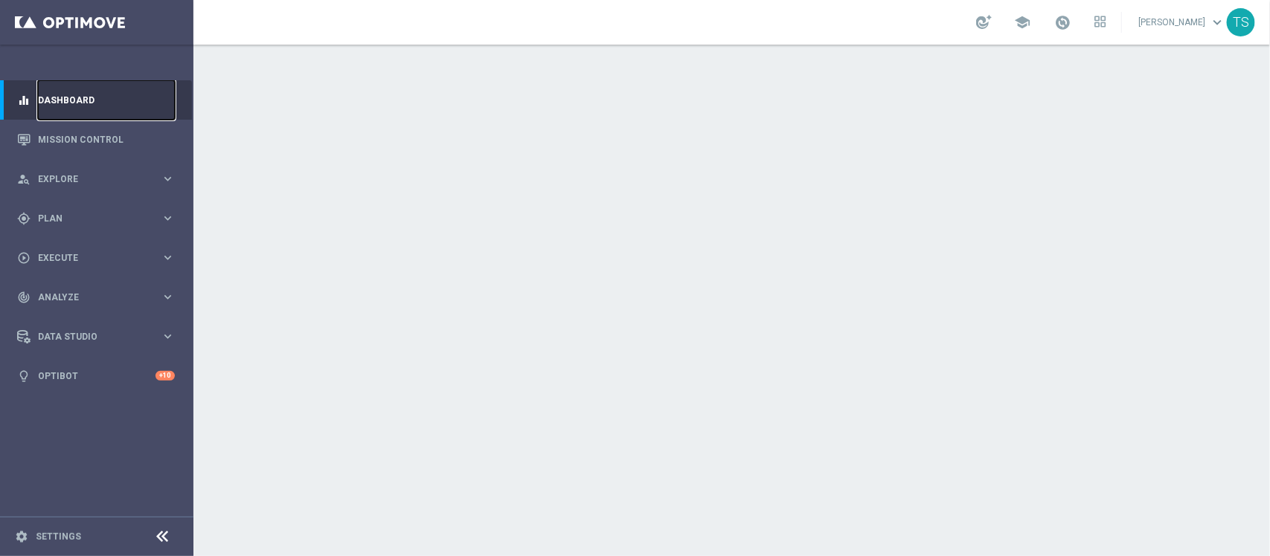
click at [71, 109] on link "Dashboard" at bounding box center [106, 99] width 137 height 39
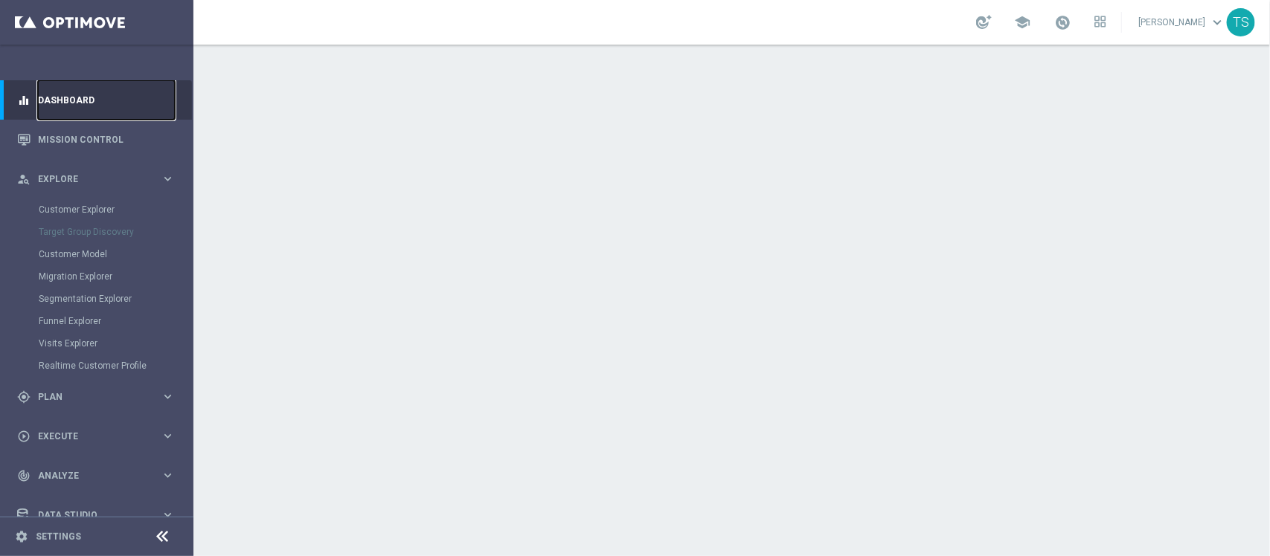
click at [71, 109] on link "Dashboard" at bounding box center [106, 99] width 137 height 39
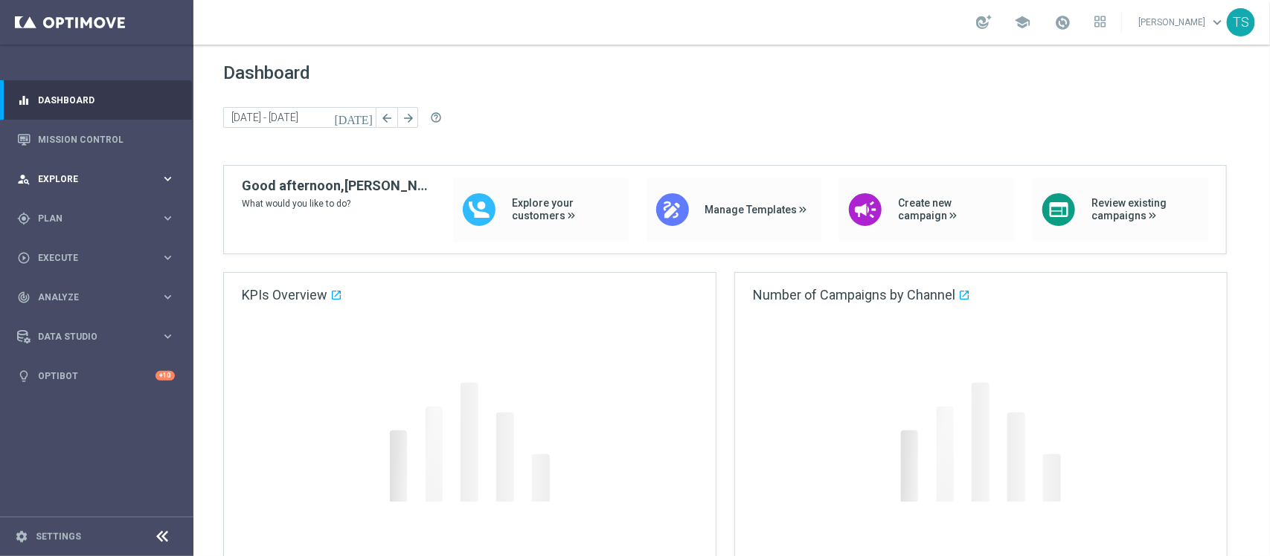
click at [80, 181] on span "Explore" at bounding box center [99, 179] width 123 height 9
click at [80, 180] on span "Explore" at bounding box center [99, 179] width 123 height 9
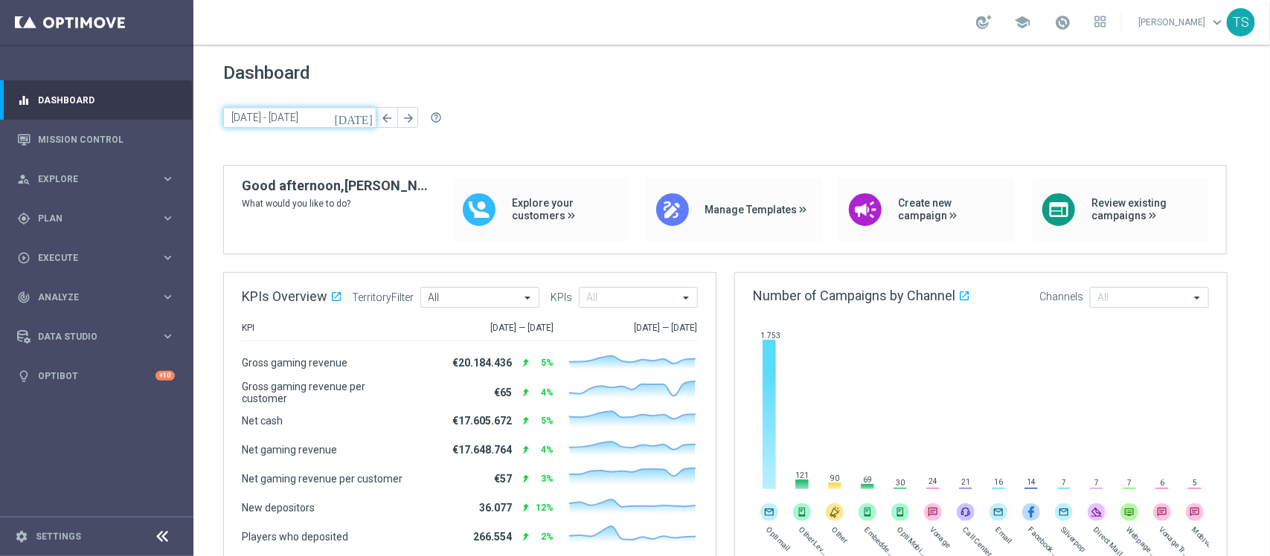
click at [356, 118] on input "[DATE] - [DATE]" at bounding box center [299, 117] width 153 height 21
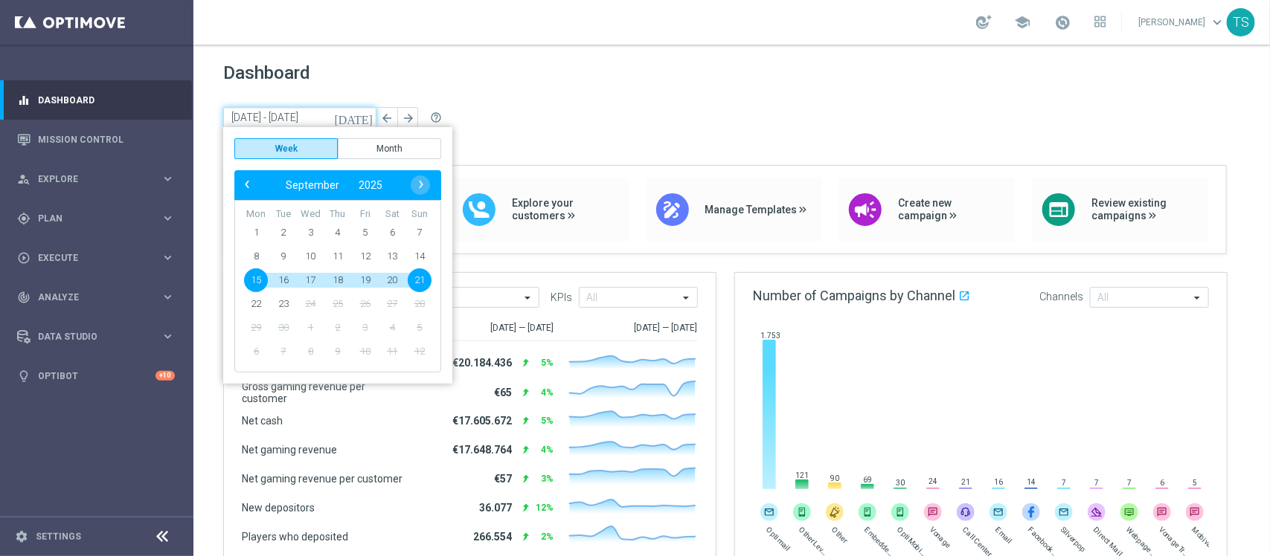
click at [364, 118] on icon "[DATE]" at bounding box center [354, 117] width 40 height 13
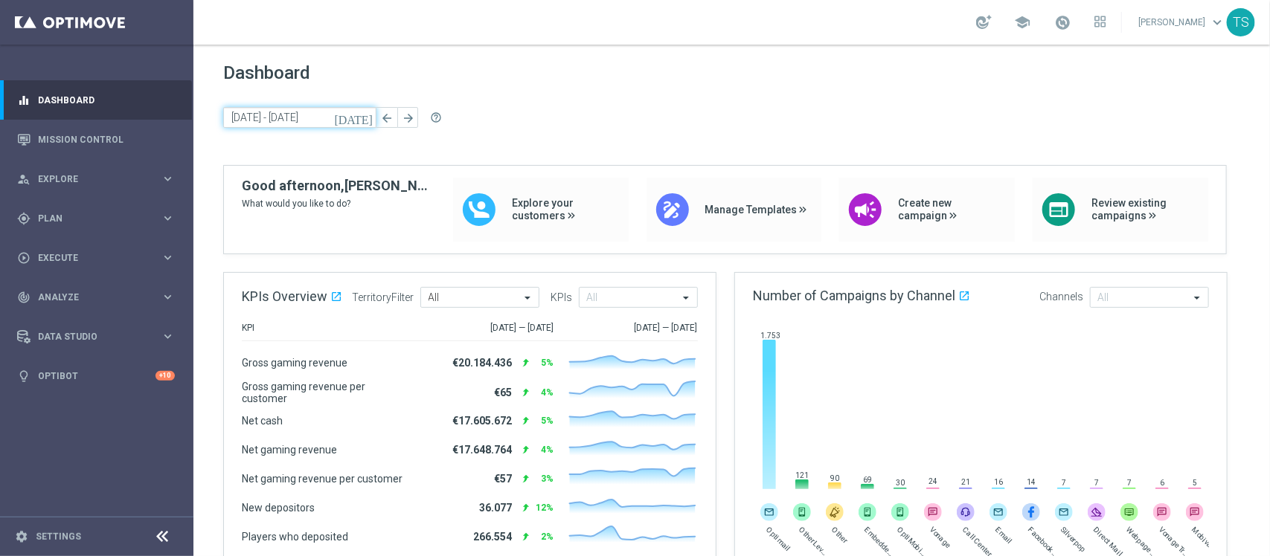
click at [365, 118] on icon "[DATE]" at bounding box center [354, 117] width 40 height 13
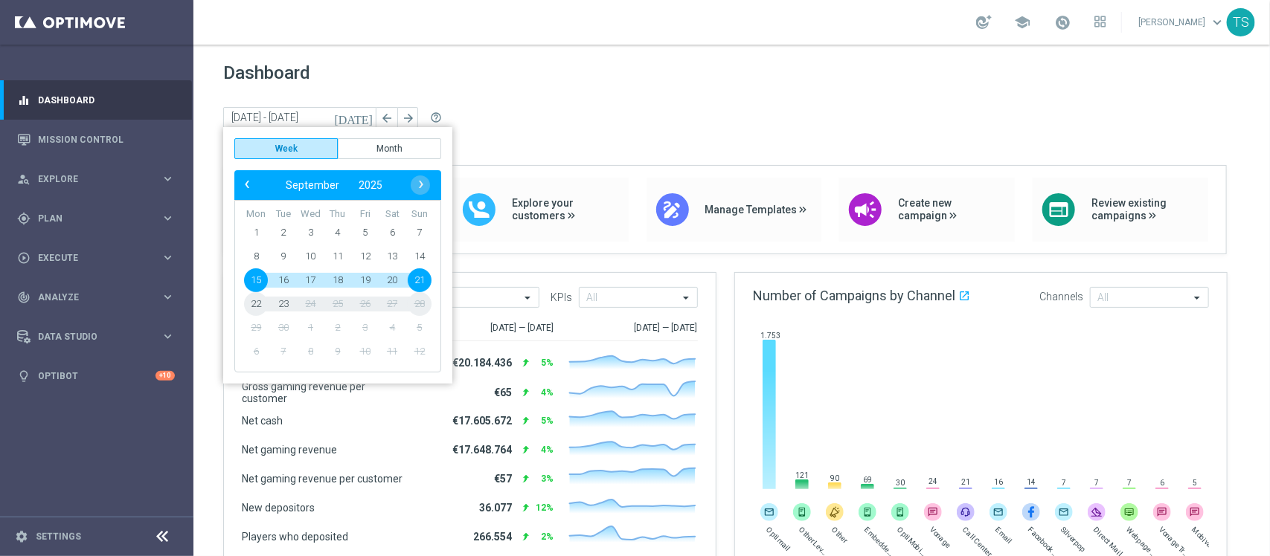
click at [276, 296] on span "23" at bounding box center [283, 304] width 24 height 24
type input "[DATE] - [DATE]"
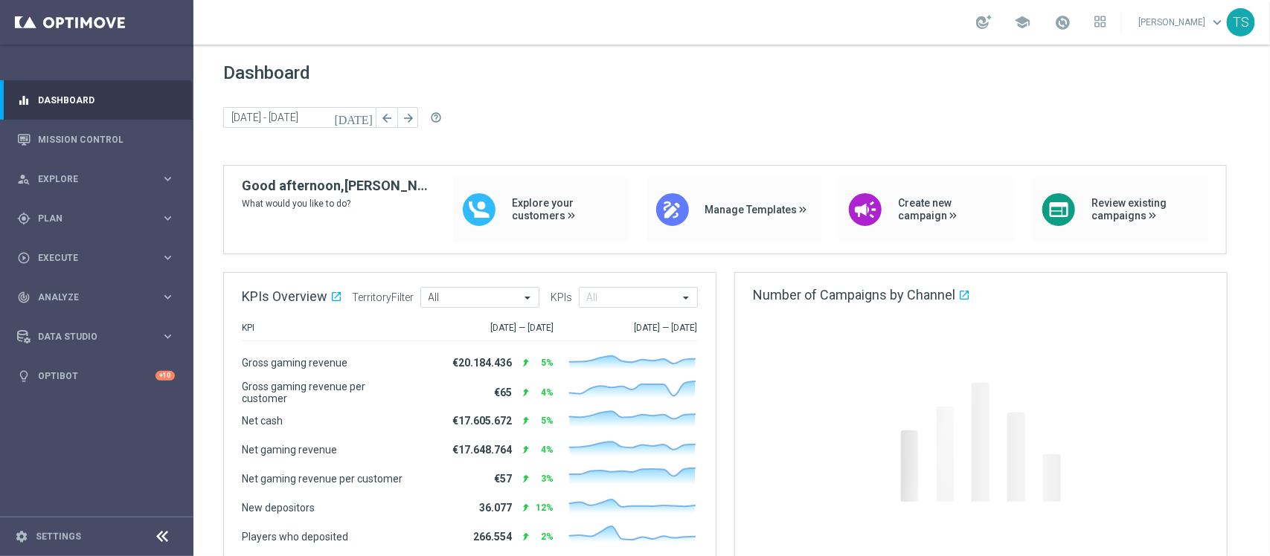
click at [276, 296] on span "KPIs Overview" at bounding box center [285, 297] width 86 height 16
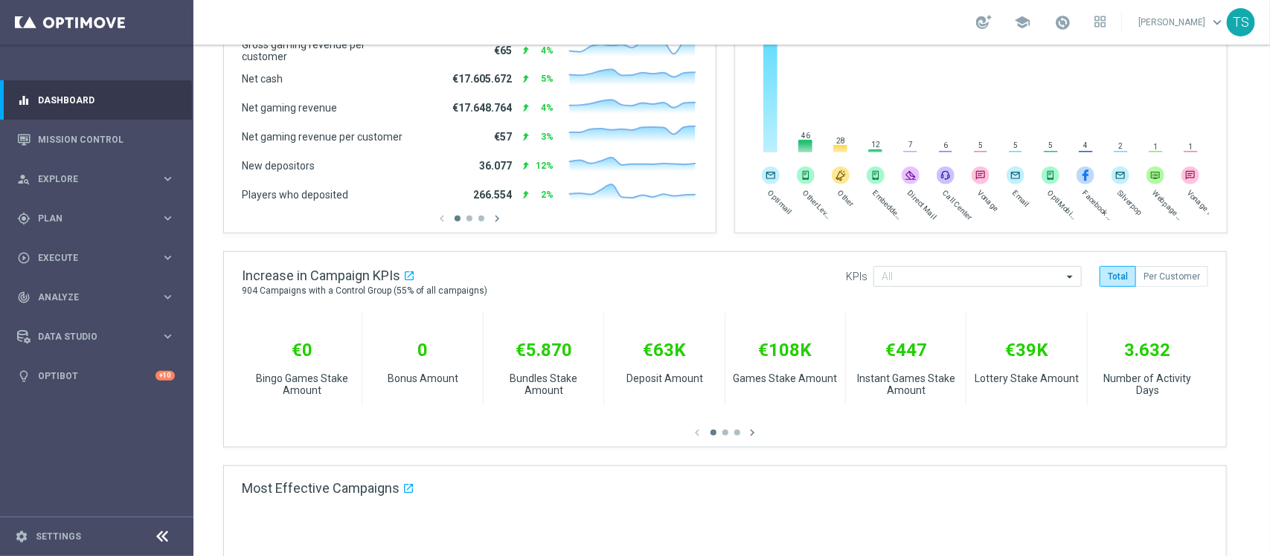
scroll to position [440, 0]
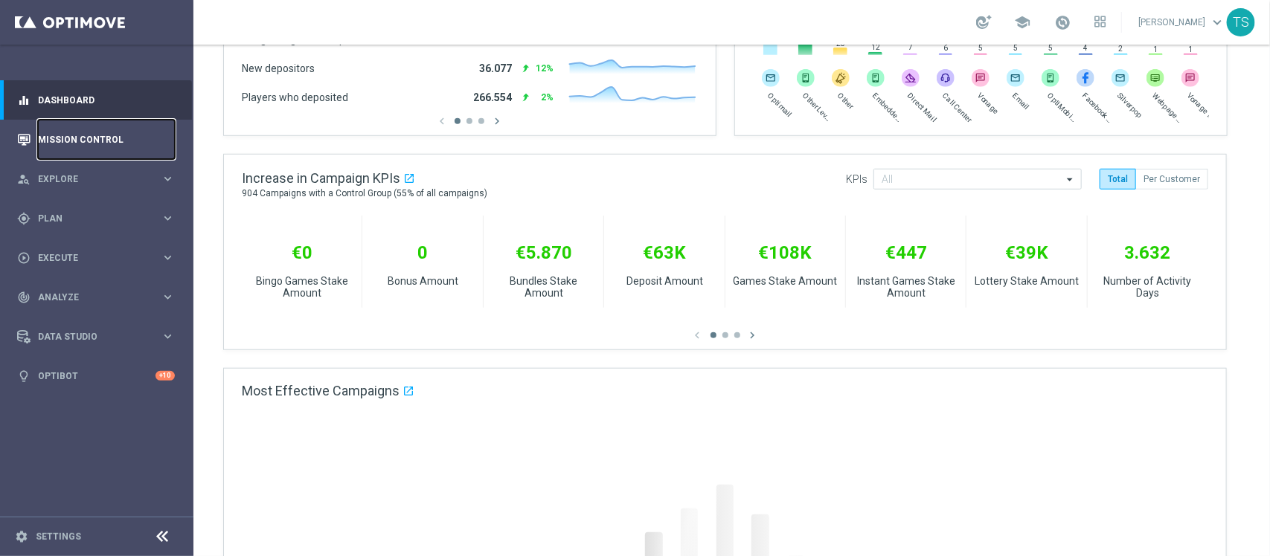
click at [71, 144] on link "Mission Control" at bounding box center [106, 139] width 137 height 39
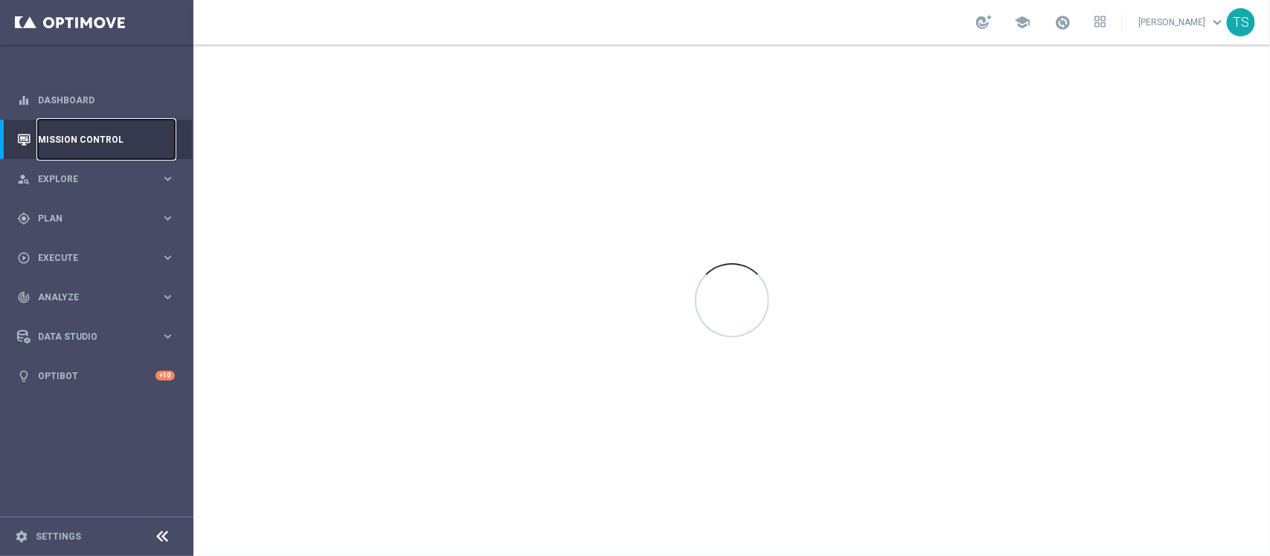
scroll to position [0, 0]
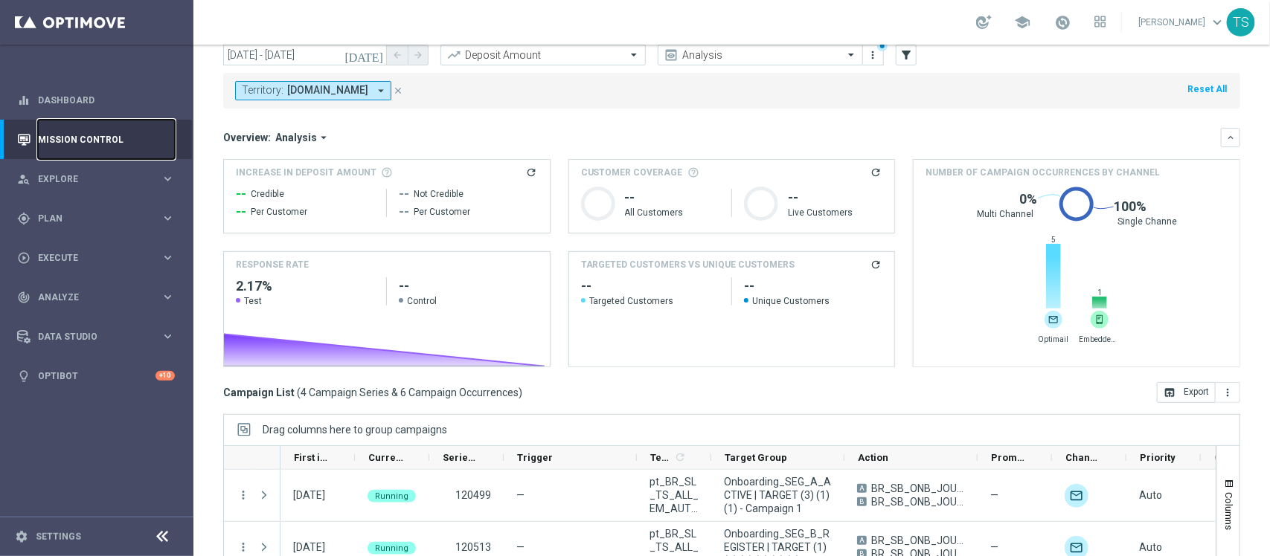
scroll to position [46, 0]
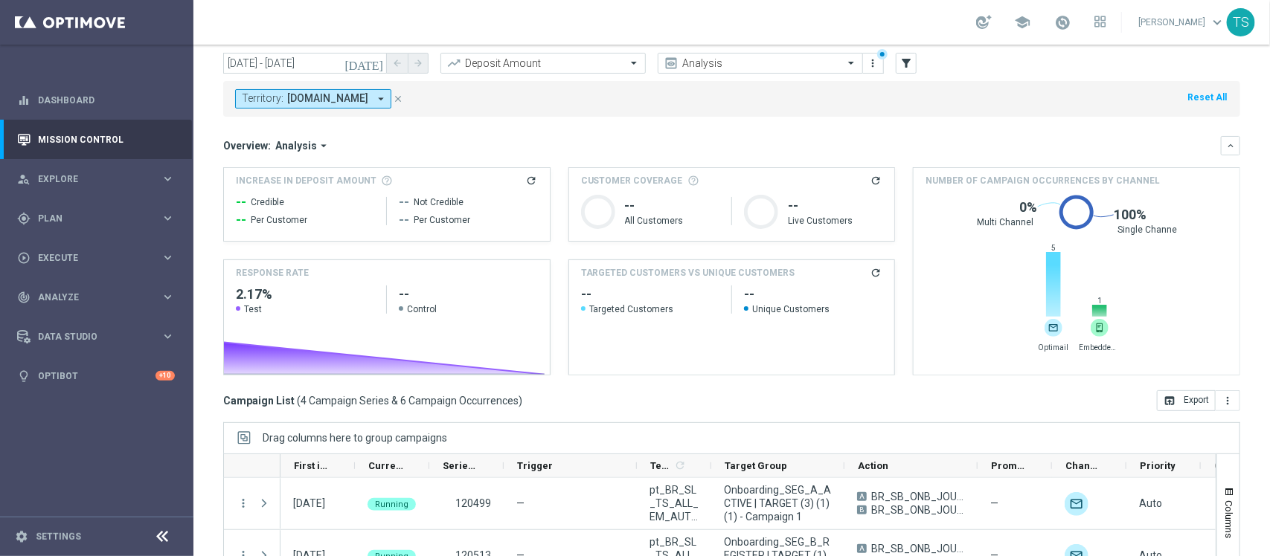
drag, startPoint x: 422, startPoint y: 98, endPoint x: 411, endPoint y: 132, distance: 35.8
click at [403, 97] on icon "close" at bounding box center [398, 99] width 10 height 10
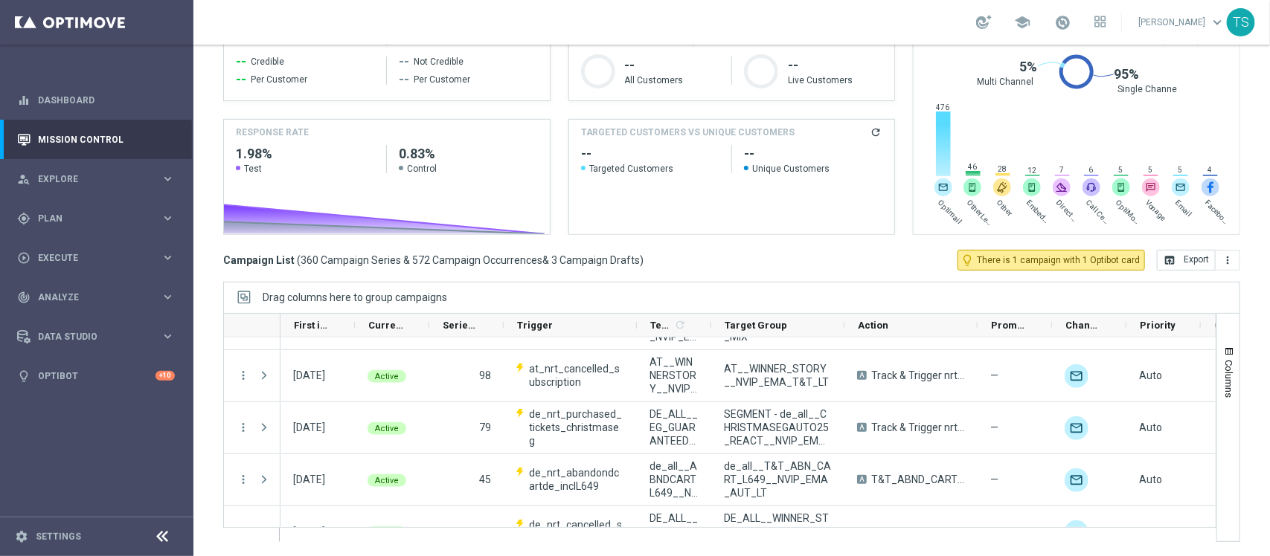
scroll to position [372, 0]
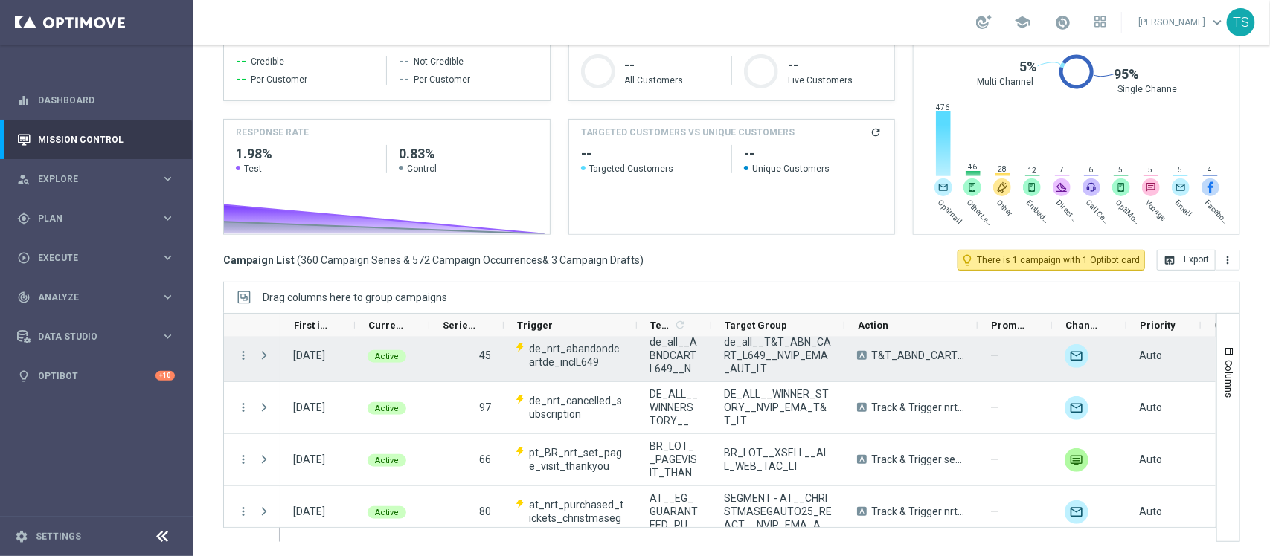
drag, startPoint x: 976, startPoint y: 329, endPoint x: 971, endPoint y: 369, distance: 40.4
click at [971, 369] on div "Action" at bounding box center [719, 427] width 993 height 229
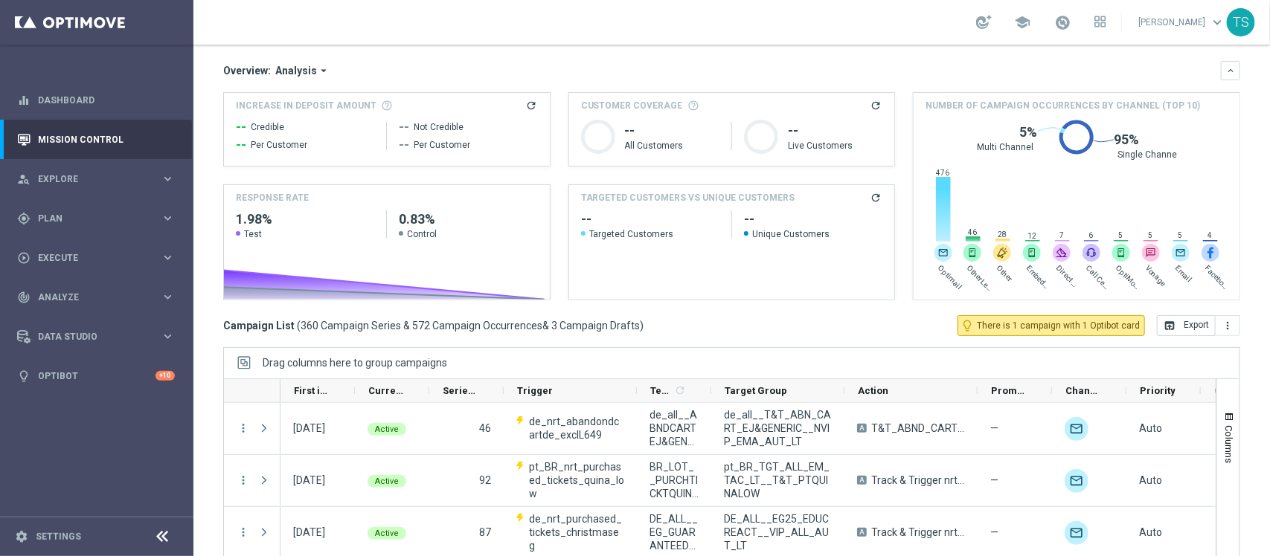
scroll to position [0, 0]
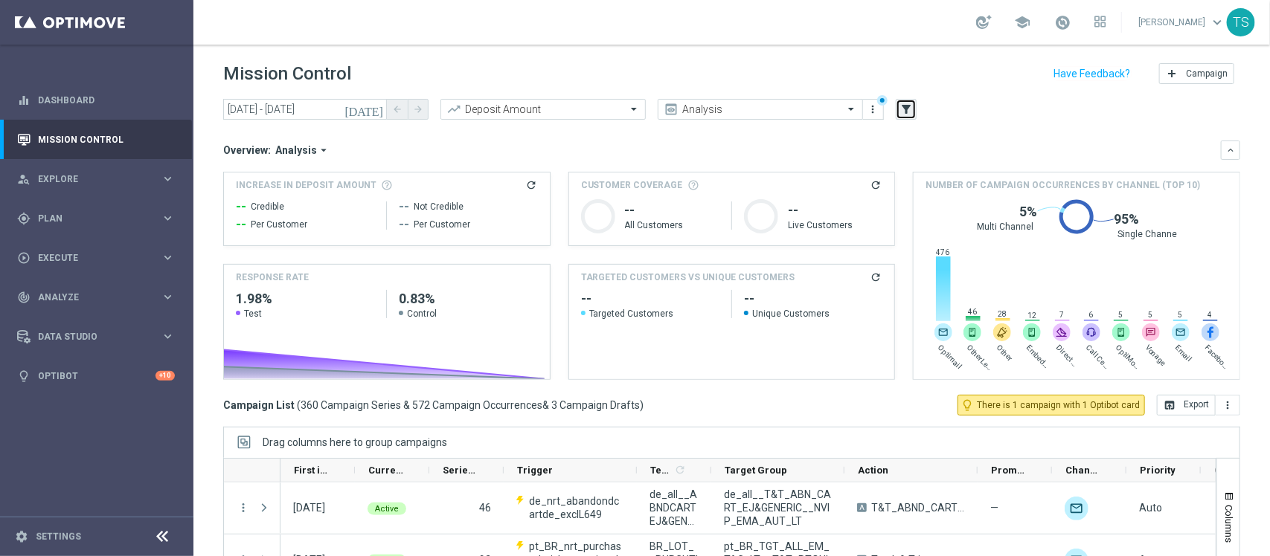
click at [909, 114] on icon "filter_alt" at bounding box center [905, 109] width 13 height 13
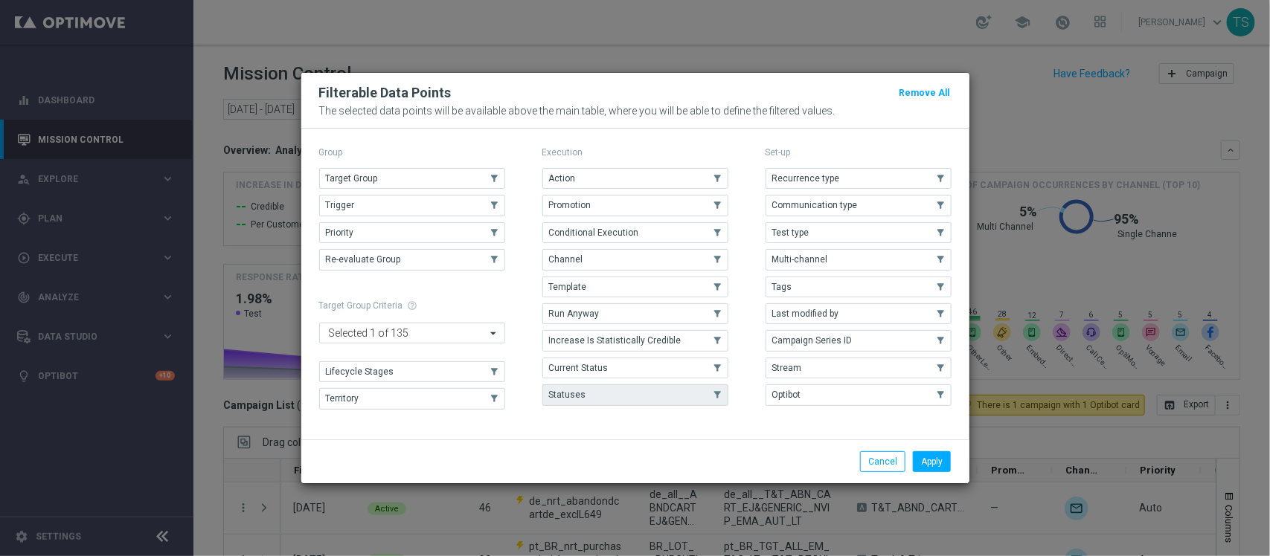
click at [596, 388] on button "Statuses" at bounding box center [635, 395] width 186 height 21
click at [919, 461] on li "Apply" at bounding box center [931, 461] width 45 height 21
click at [919, 459] on button "Apply" at bounding box center [932, 461] width 38 height 21
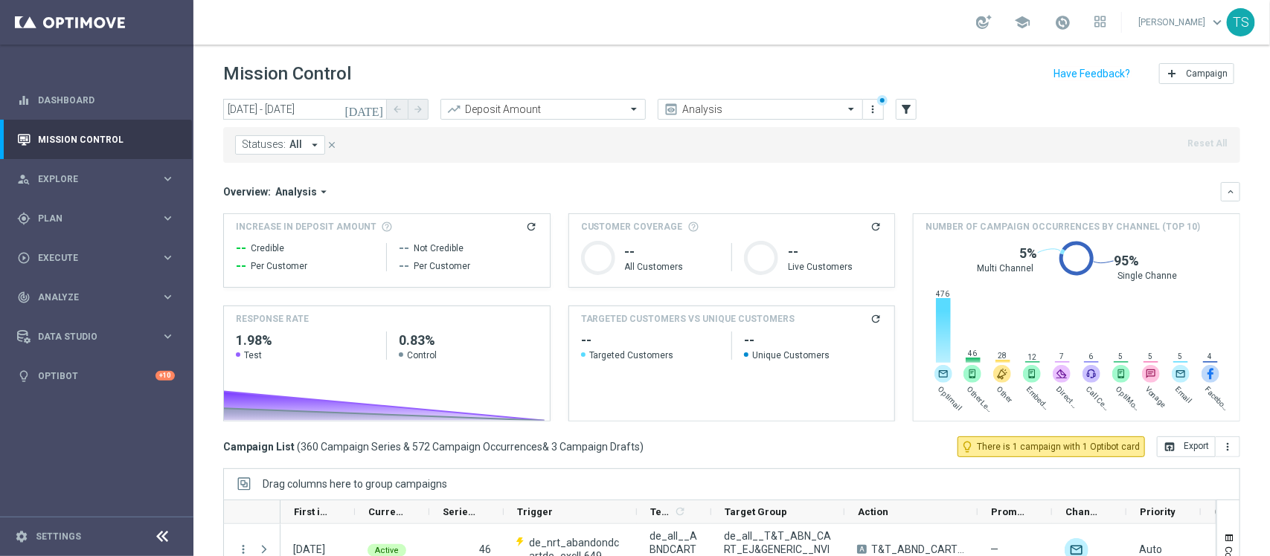
click at [312, 147] on icon "arrow_drop_down" at bounding box center [314, 144] width 13 height 13
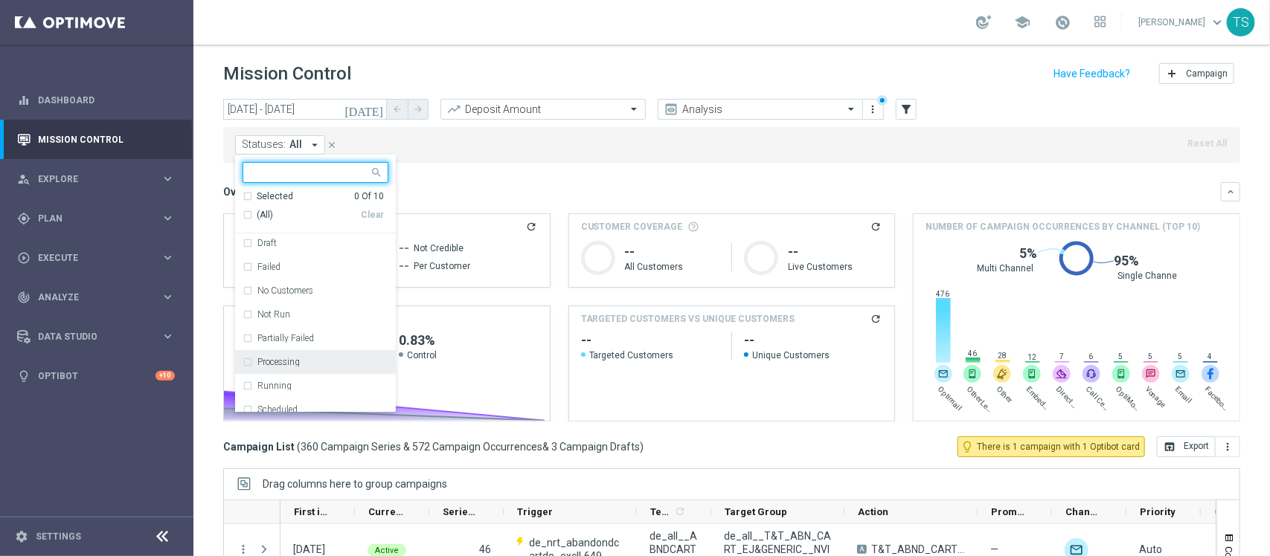
scroll to position [60, 0]
type input "ac"
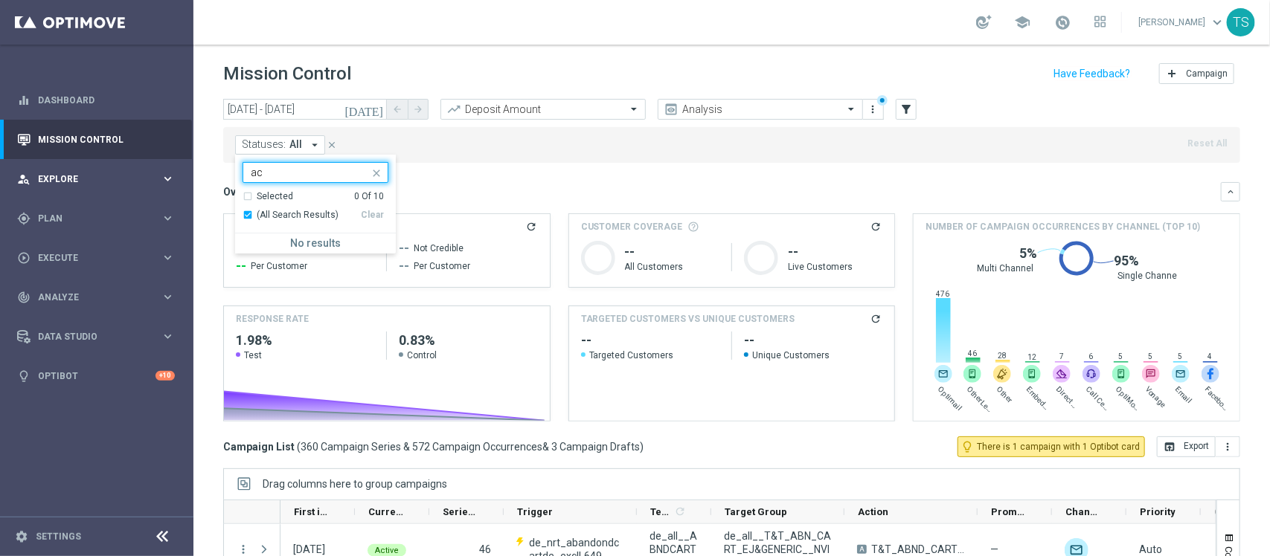
drag, startPoint x: 264, startPoint y: 170, endPoint x: 155, endPoint y: 176, distance: 109.5
click at [161, 175] on main "equalizer Dashboard Mission Control" at bounding box center [635, 278] width 1270 height 556
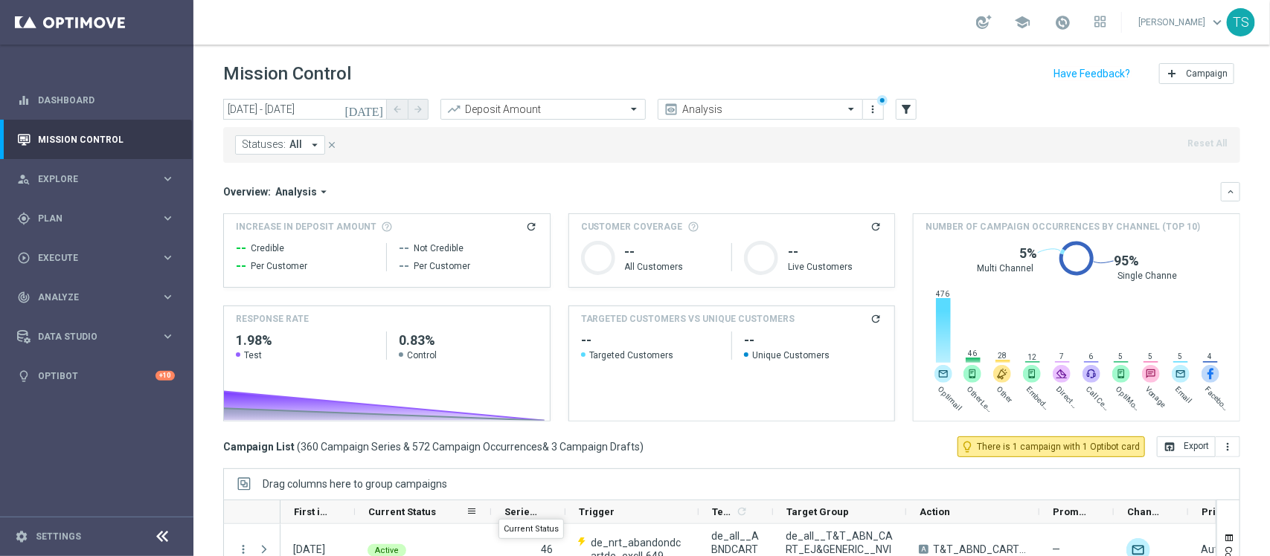
drag, startPoint x: 428, startPoint y: 507, endPoint x: 495, endPoint y: 503, distance: 67.1
click at [493, 506] on div at bounding box center [491, 512] width 6 height 23
click at [902, 116] on button "filter_alt" at bounding box center [905, 109] width 21 height 21
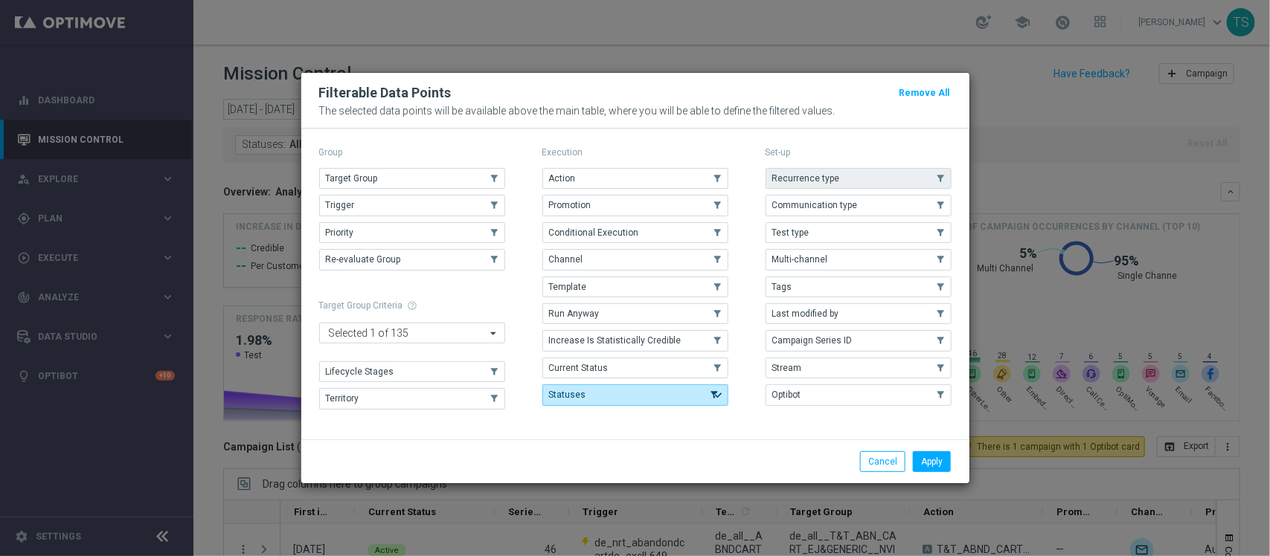
click at [814, 183] on button "Recurrence type" at bounding box center [858, 178] width 186 height 21
click at [932, 460] on button "Apply" at bounding box center [932, 461] width 38 height 21
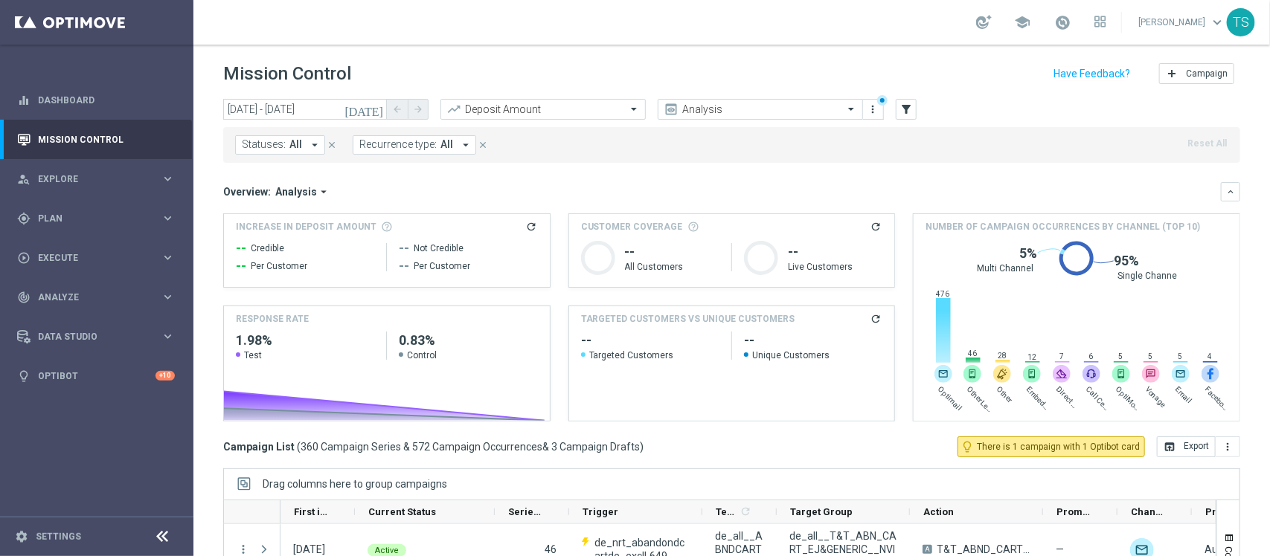
click at [448, 147] on span "All" at bounding box center [446, 144] width 13 height 13
click at [391, 258] on label "Recurring" at bounding box center [394, 257] width 38 height 9
click at [599, 161] on div "Statuses: All arrow_drop_down close Recurrence type: All arrow_drop_down Recurr…" at bounding box center [731, 145] width 1017 height 36
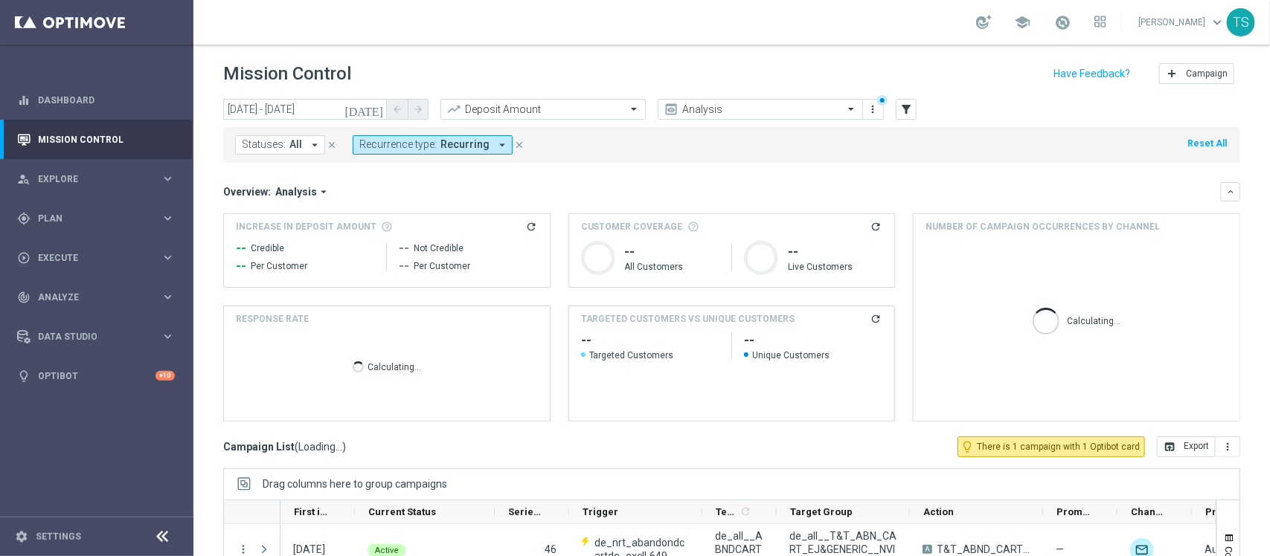
click at [329, 145] on icon "close" at bounding box center [332, 145] width 10 height 10
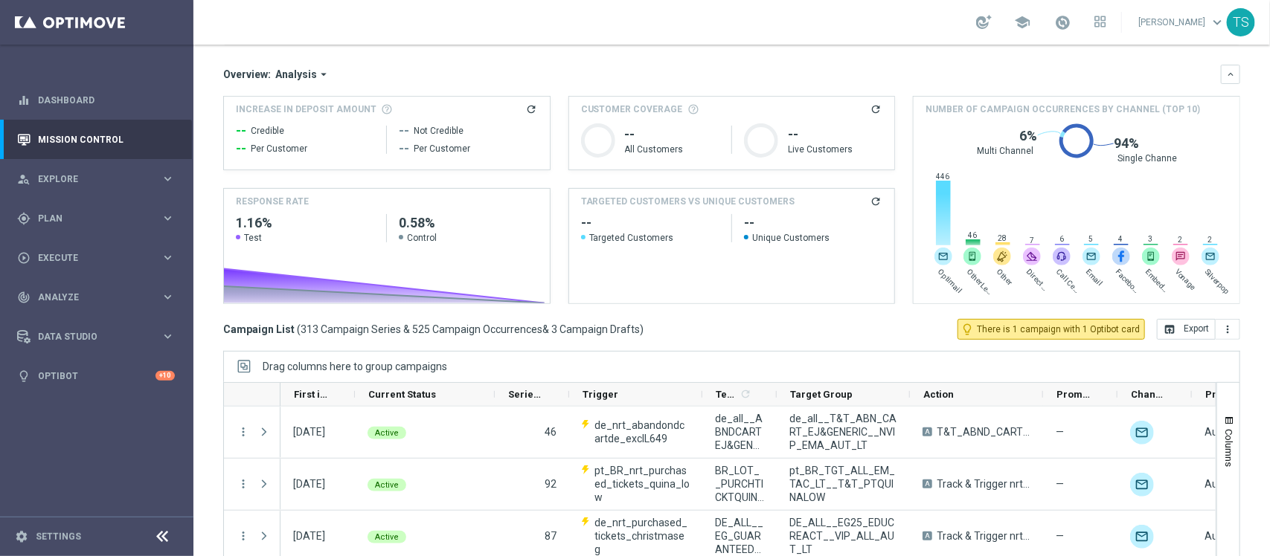
scroll to position [187, 0]
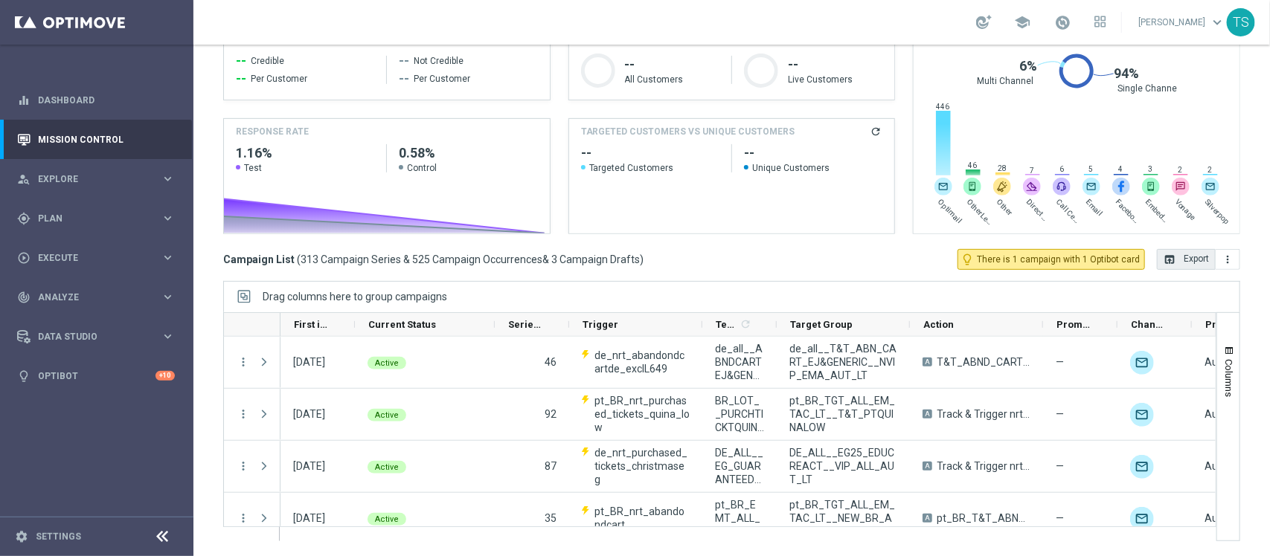
click at [1158, 268] on button "open_in_browser Export" at bounding box center [1186, 259] width 59 height 21
click at [72, 214] on span "Plan" at bounding box center [99, 218] width 123 height 9
click at [68, 294] on span "Templates" at bounding box center [92, 293] width 106 height 9
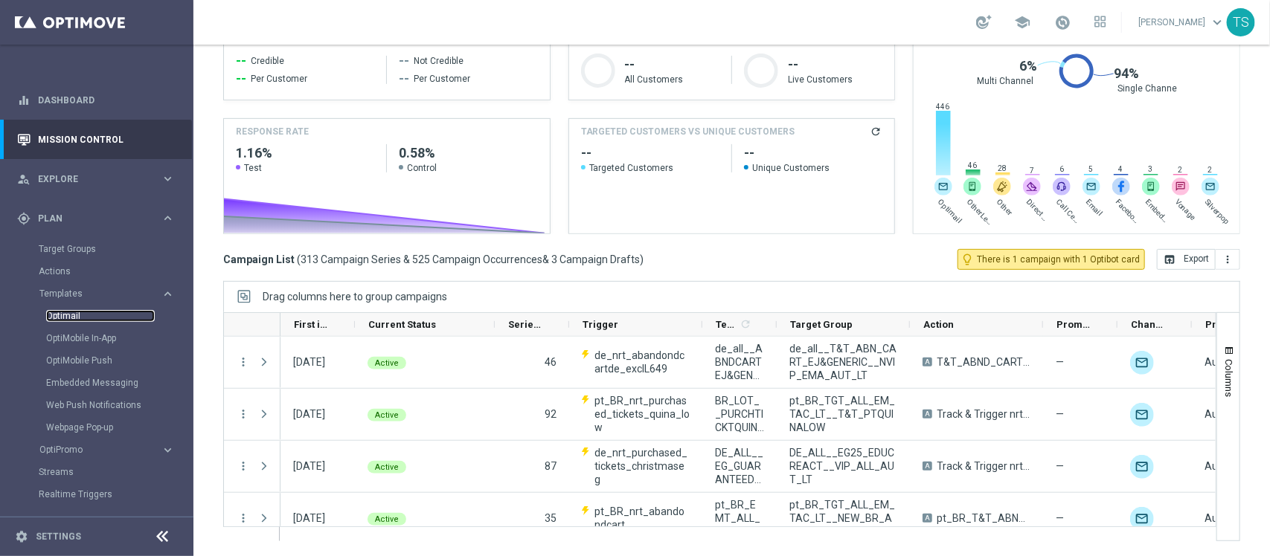
click at [64, 320] on link "Optimail" at bounding box center [100, 316] width 109 height 12
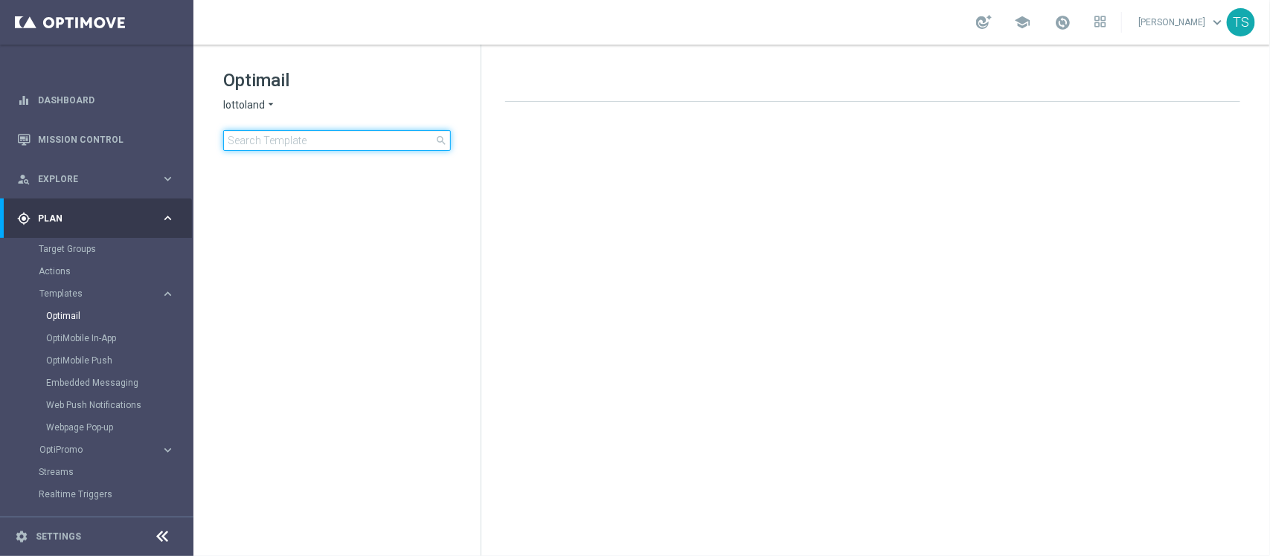
click at [301, 144] on input at bounding box center [337, 140] width 228 height 21
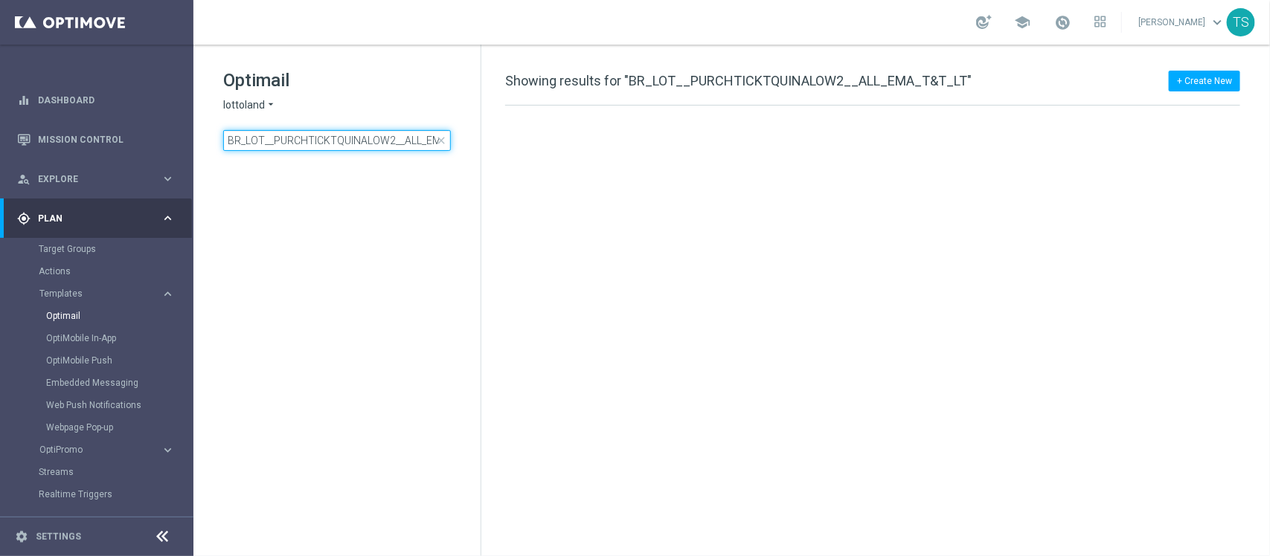
scroll to position [0, 43]
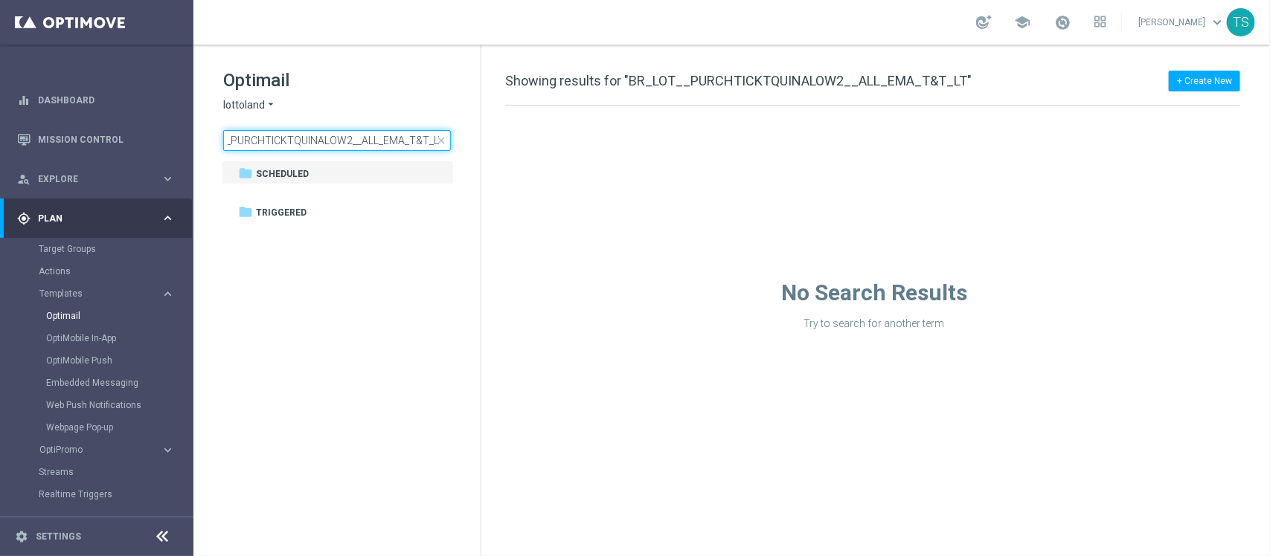
type input "BR_LOT__PURCHTICKTQUINALOW2__ALL_EMA_T&T_LT"
click at [257, 109] on span "lottoland" at bounding box center [244, 105] width 42 height 14
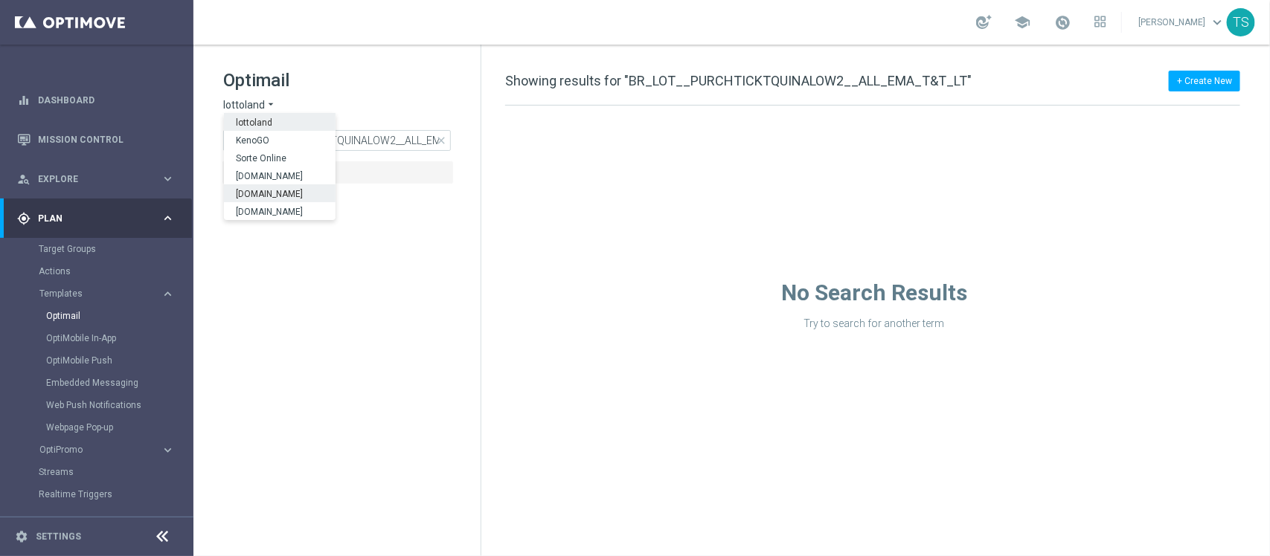
click at [0, 0] on span "[DOMAIN_NAME]" at bounding box center [0, 0] width 0 height 0
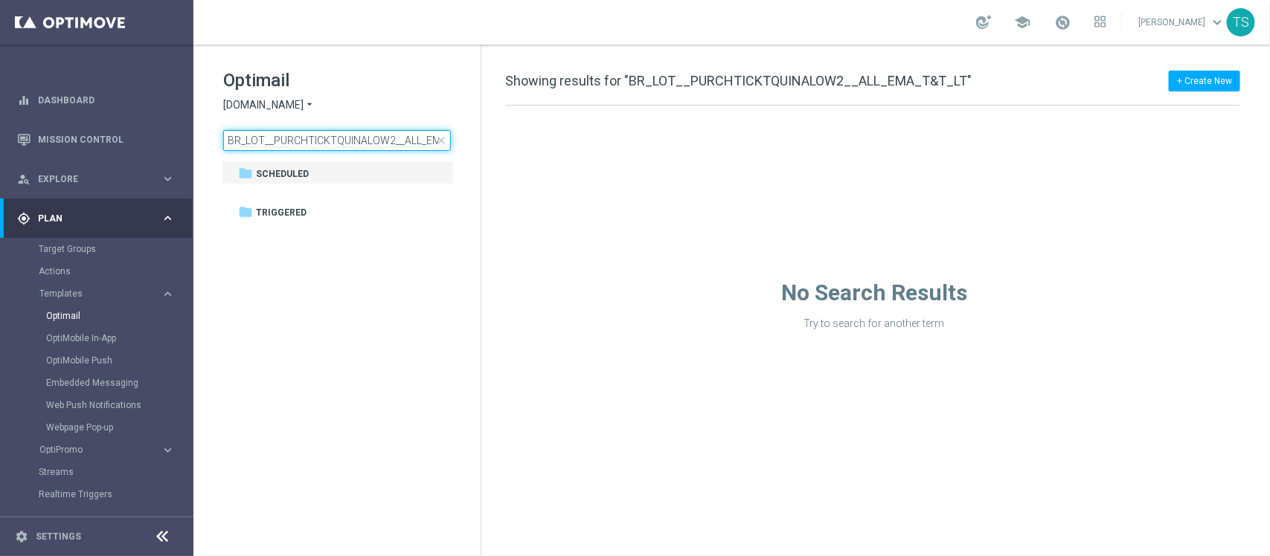
click at [327, 145] on input "BR_LOT__PURCHTICKTQUINALOW2__ALL_EMA_T&T_LT" at bounding box center [337, 140] width 228 height 21
click at [272, 108] on span "[DOMAIN_NAME]" at bounding box center [263, 105] width 80 height 14
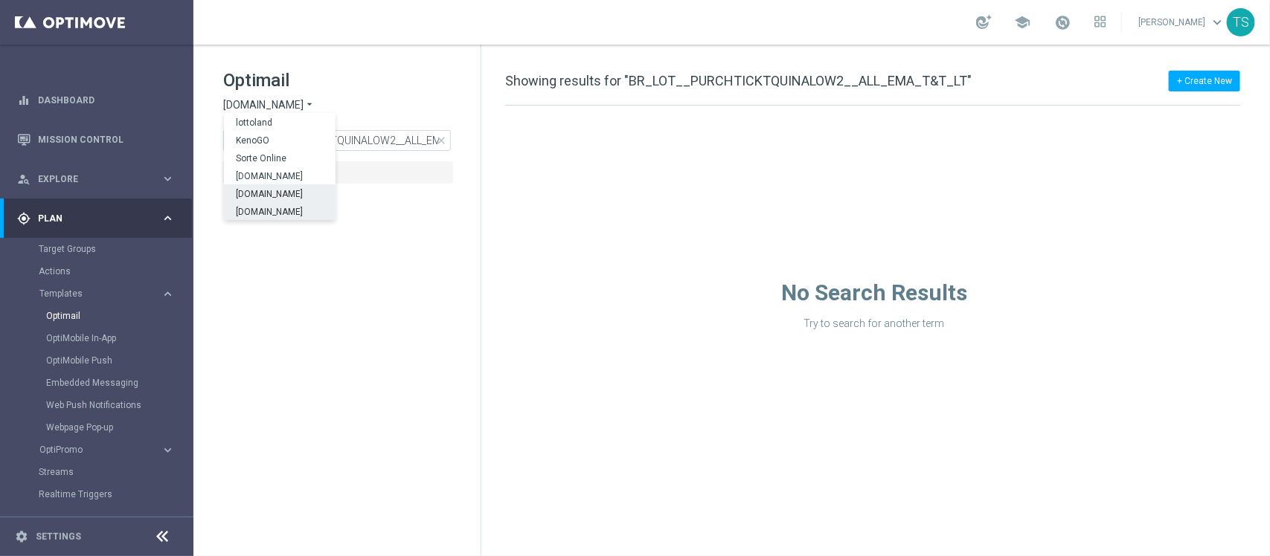
click at [0, 0] on span "[DOMAIN_NAME]" at bounding box center [0, 0] width 0 height 0
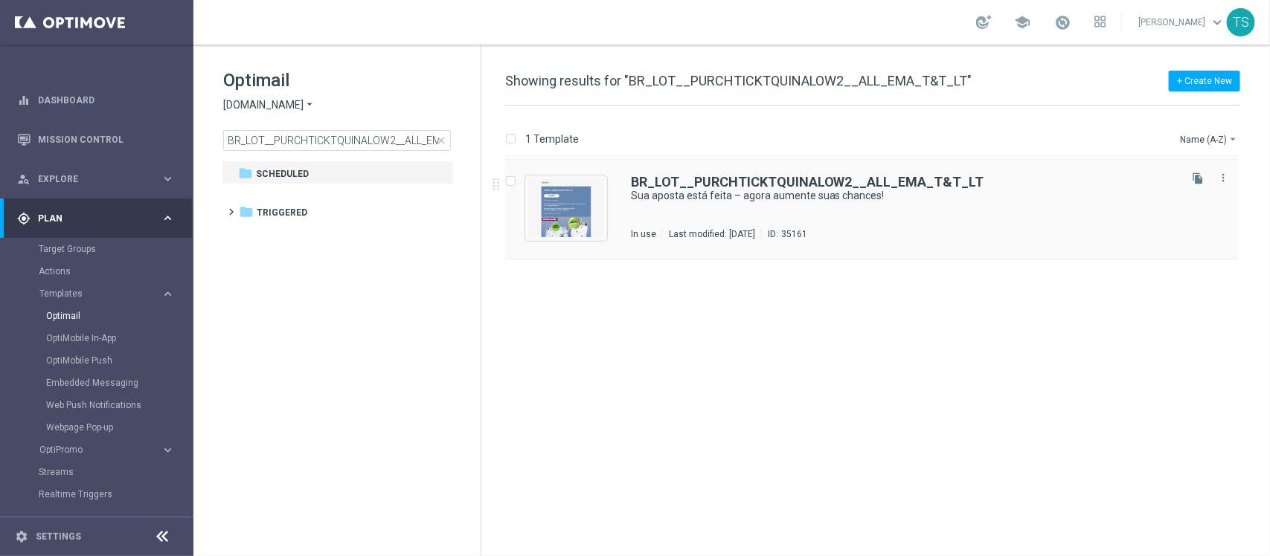
click at [798, 167] on div "BR_LOT__PURCHTICKTQUINALOW2__ALL_EMA_T&T_LT Sua aposta está feita – agora aumen…" at bounding box center [871, 208] width 733 height 103
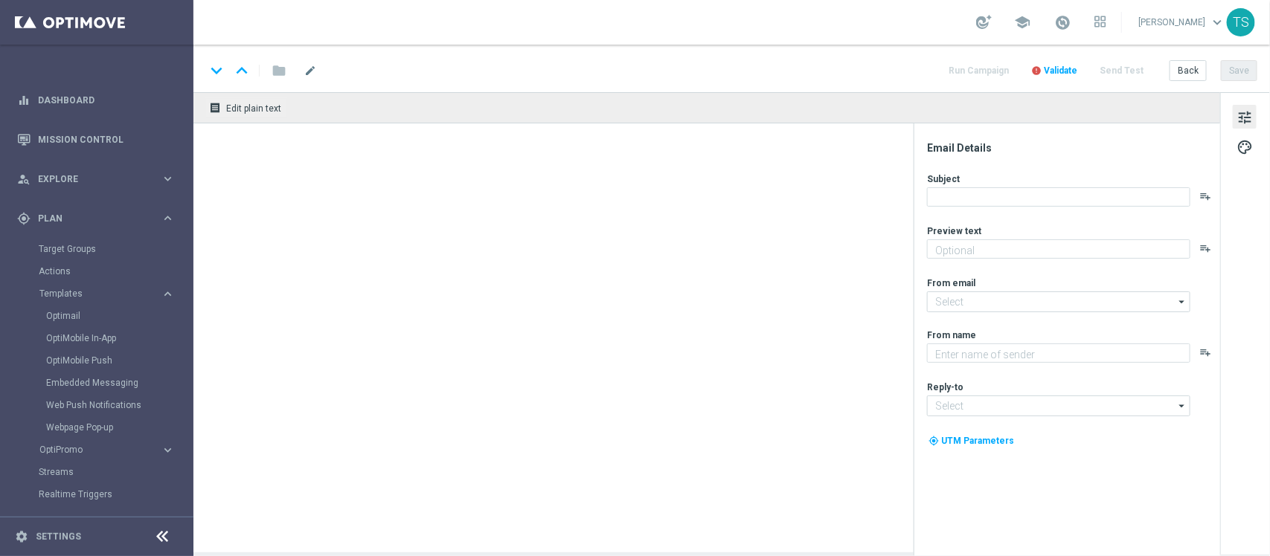
type textarea "Só hoje: leve 3 bilhetes pagando apenas 2!"
type input "[EMAIL_ADDRESS][DOMAIN_NAME]"
type textarea "[DOMAIN_NAME]"
type input "[EMAIL_ADDRESS][DOMAIN_NAME]"
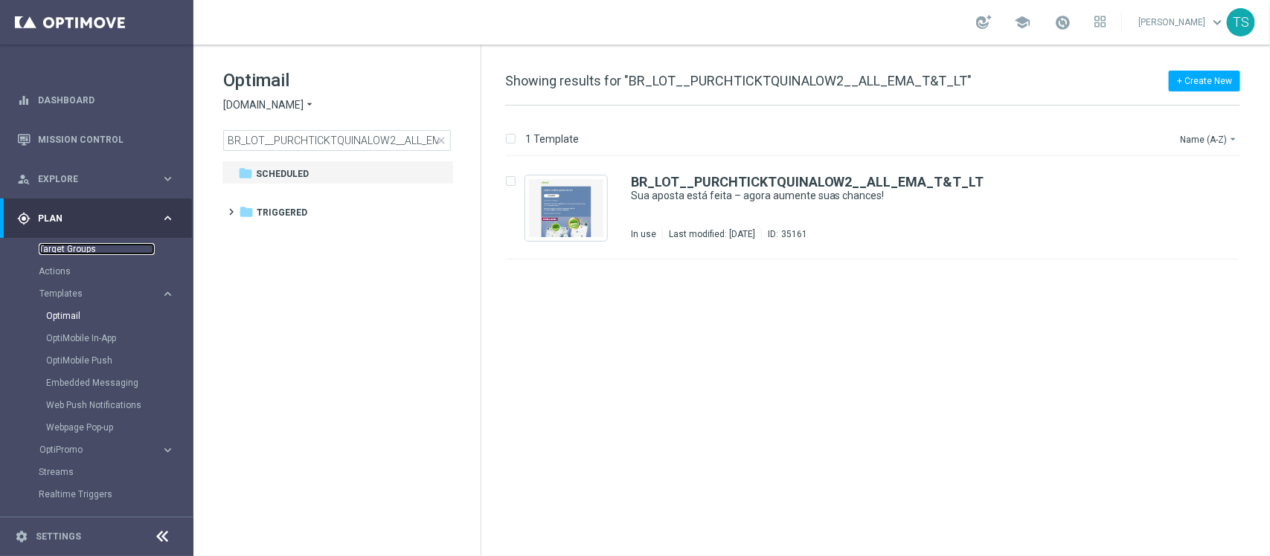
click at [86, 254] on link "Target Groups" at bounding box center [97, 249] width 116 height 12
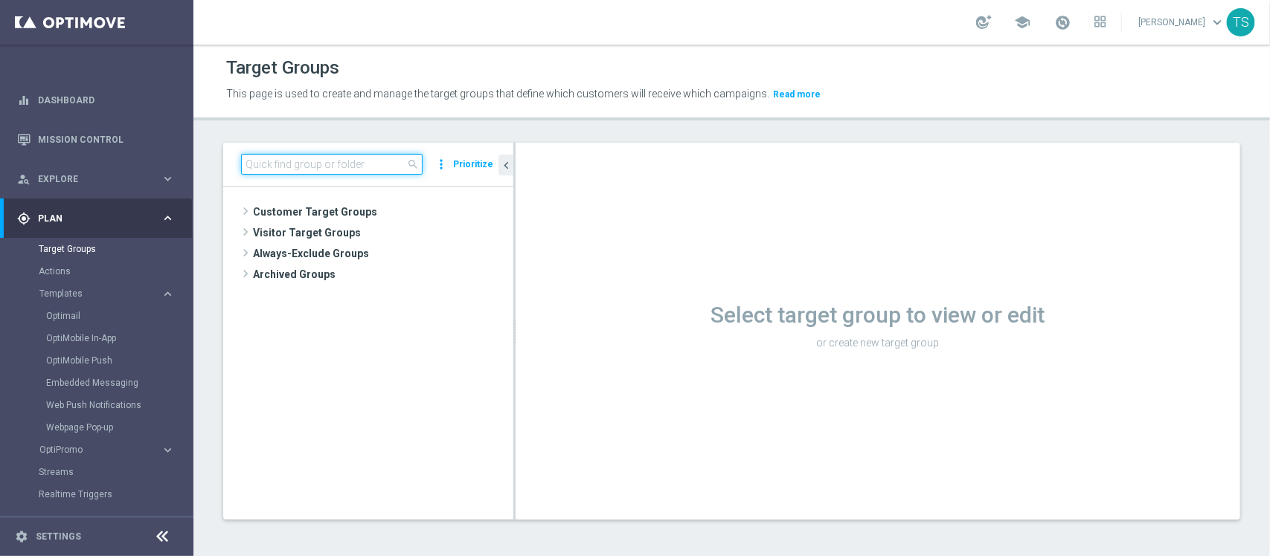
click at [353, 169] on input at bounding box center [331, 164] width 181 height 21
paste input "sv_SE_TGT_NVIP_EM_AUT_LT__ONBOARDING_DAY1"
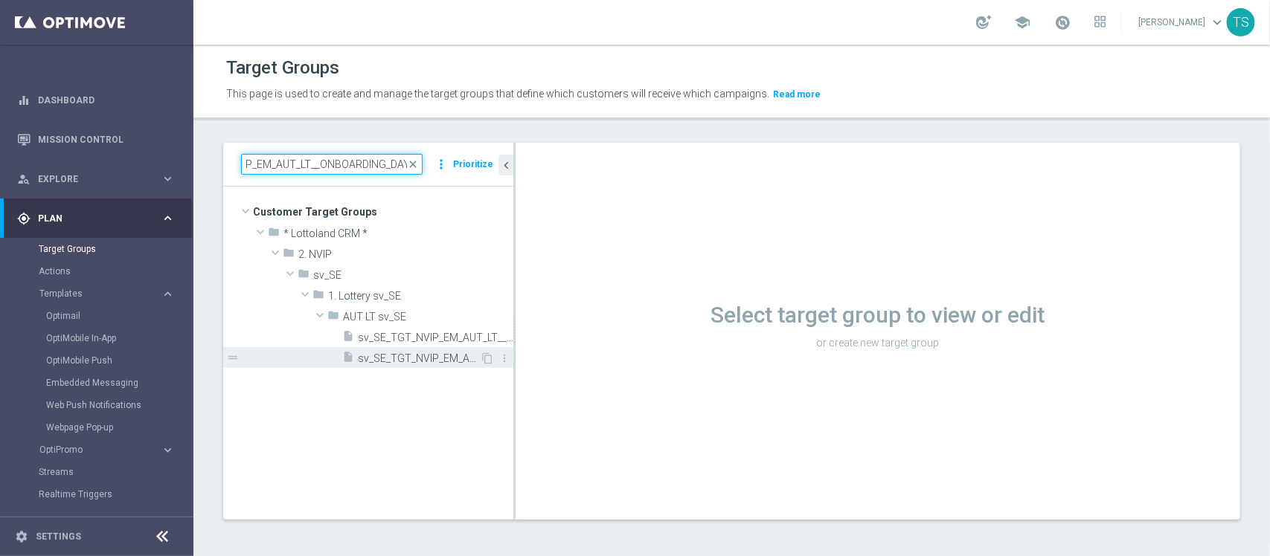
type input "sv_SE_TGT_NVIP_EM_AUT_LT__ONBOARDING_DAY1"
click at [420, 362] on span "sv_SE_TGT_NVIP_EM_AUT_LT__ONBOARDING_DAY14" at bounding box center [419, 359] width 122 height 13
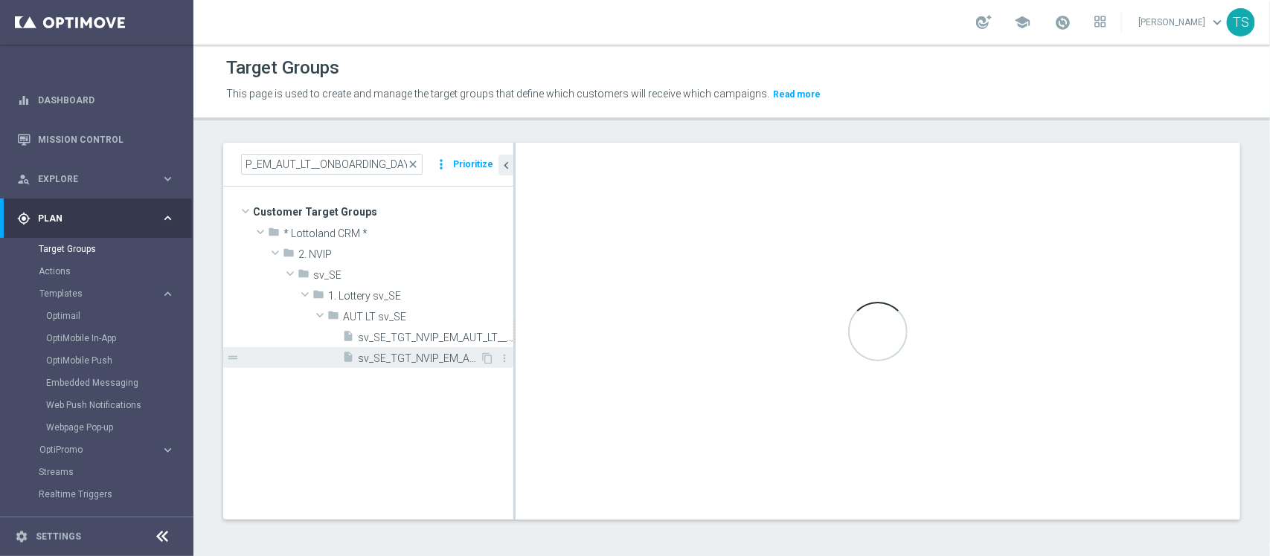
scroll to position [0, 0]
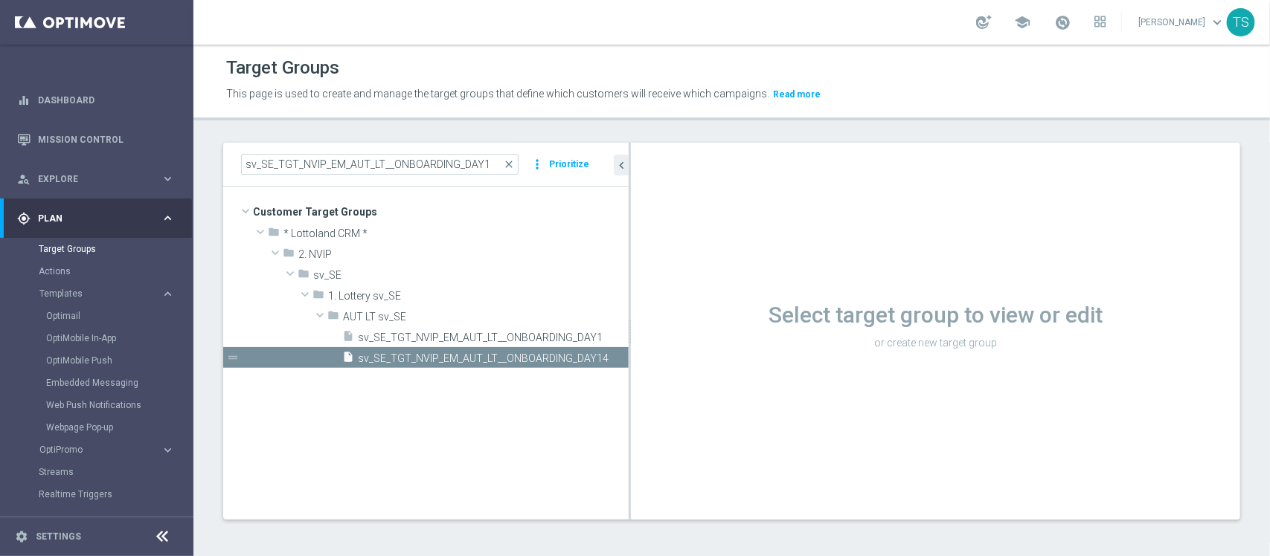
drag, startPoint x: 514, startPoint y: 268, endPoint x: 829, endPoint y: 262, distance: 315.4
click at [829, 262] on as-split "sv_SE_TGT_NVIP_EM_AUT_LT__ONBOARDING_DAY1 close more_vert Prioritize Customer T…" at bounding box center [731, 331] width 1017 height 377
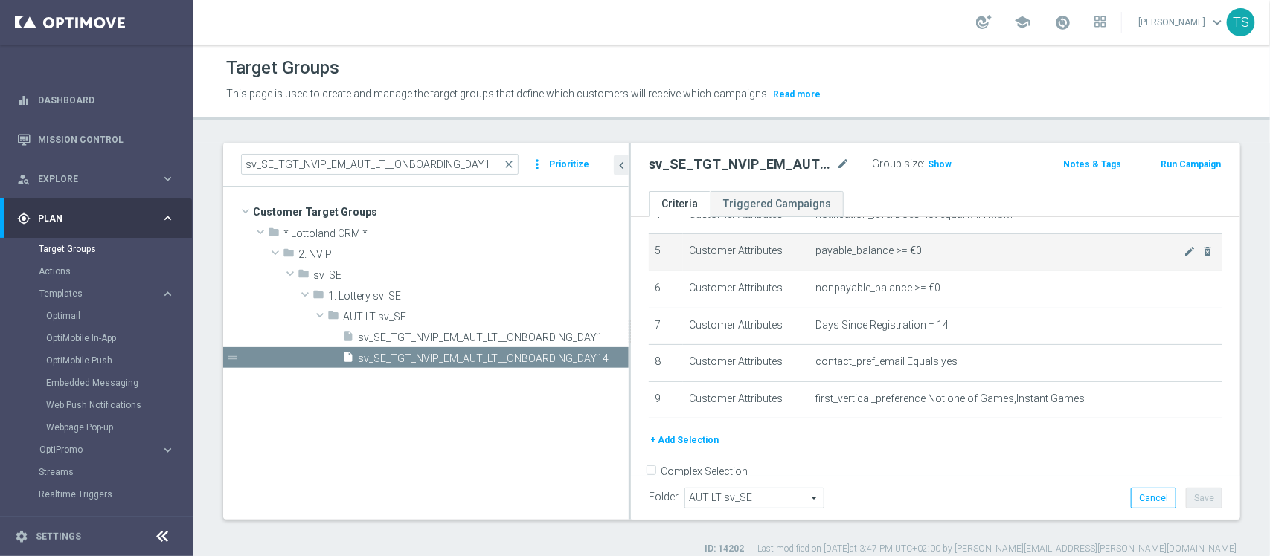
scroll to position [179, 0]
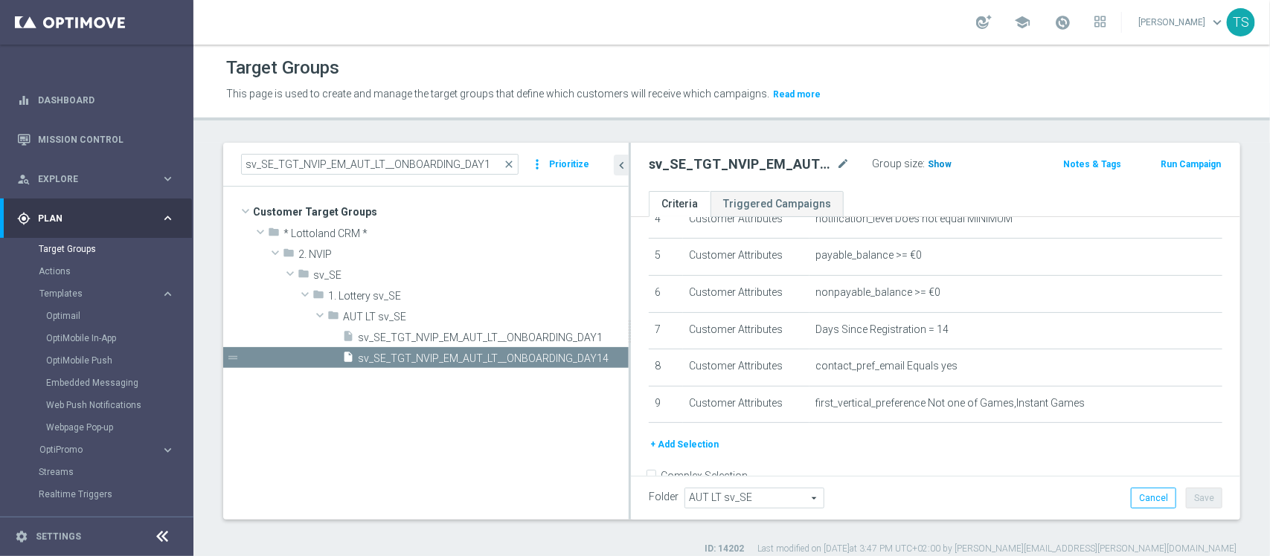
click at [932, 159] on span "Show" at bounding box center [939, 164] width 24 height 10
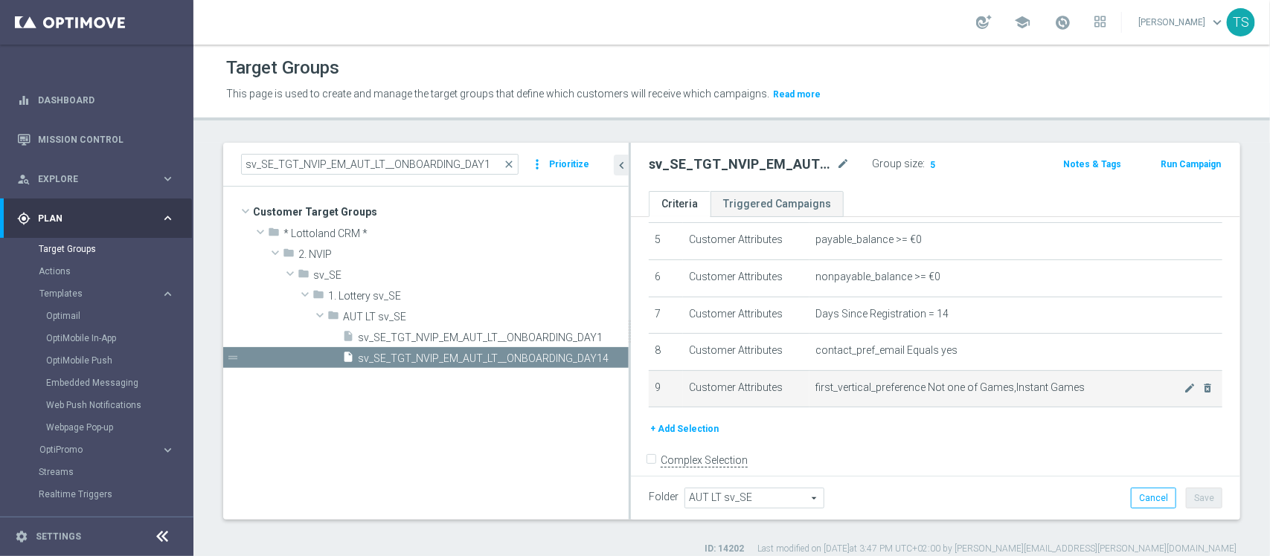
scroll to position [190, 0]
drag, startPoint x: 804, startPoint y: 394, endPoint x: 915, endPoint y: 396, distance: 110.8
click at [915, 396] on td "first_vertical_preference Not one of Games,Instant Games mode_edit delete_forev…" at bounding box center [1015, 392] width 413 height 37
copy span "first_vertical_preference"
